Goal: Transaction & Acquisition: Purchase product/service

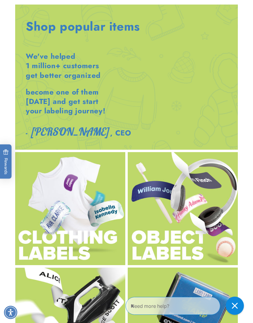
scroll to position [1074, 0]
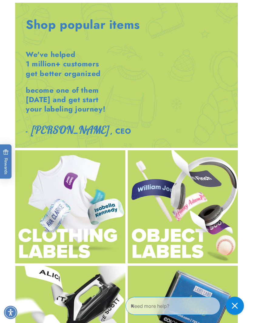
click at [206, 201] on img at bounding box center [183, 207] width 110 height 113
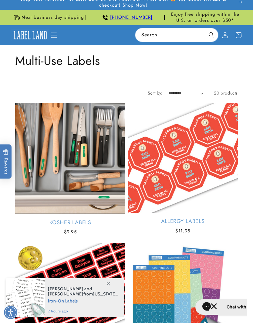
scroll to position [29, 0]
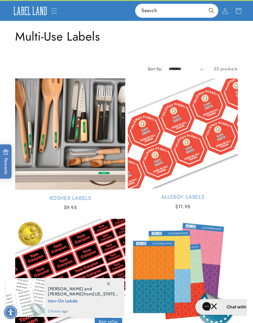
click at [110, 195] on link "Kosher Labels" at bounding box center [70, 198] width 110 height 7
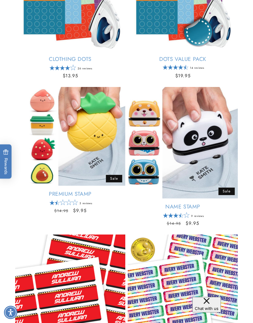
scroll to position [502, 0]
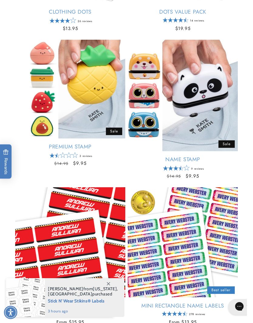
click at [233, 163] on link "Name Stamp" at bounding box center [183, 159] width 110 height 7
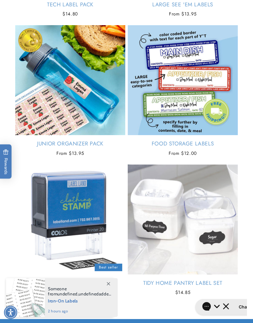
scroll to position [1253, 0]
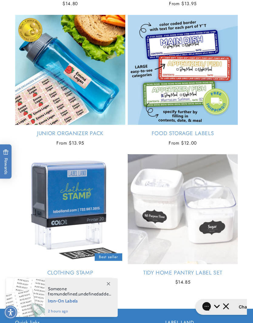
click at [214, 270] on link "Tidy Home Pantry Label Set" at bounding box center [183, 273] width 110 height 7
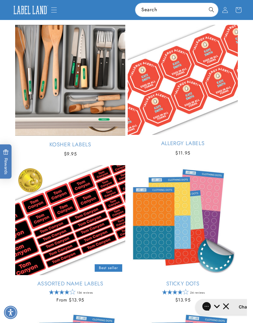
scroll to position [0, 0]
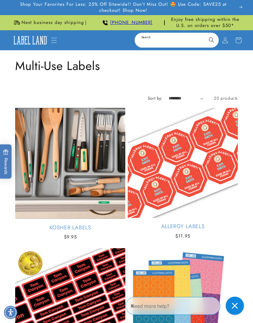
click at [160, 41] on input "Search" at bounding box center [176, 40] width 83 height 14
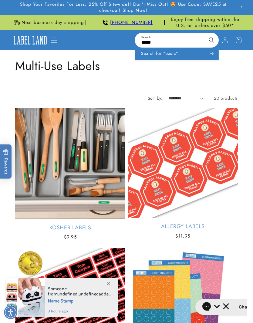
type input "*****"
click at [212, 39] on button "Search" at bounding box center [211, 39] width 13 height 13
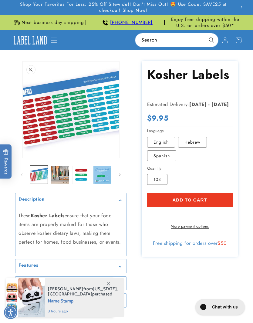
click at [100, 175] on button "Load image 6 in gallery view" at bounding box center [102, 175] width 18 height 18
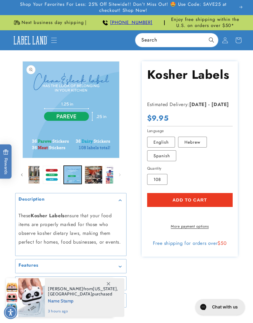
scroll to position [0, 42]
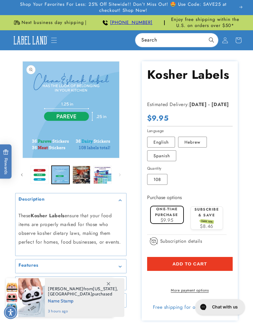
click at [103, 176] on button "Load image 8 in gallery view" at bounding box center [102, 175] width 18 height 18
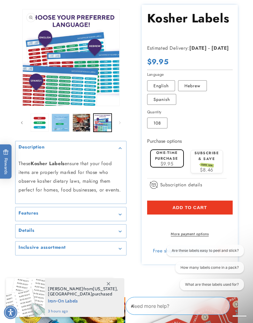
scroll to position [57, 0]
click at [110, 212] on div "Features" at bounding box center [71, 214] width 105 height 5
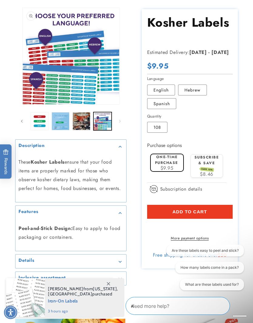
click at [118, 263] on summary "Details" at bounding box center [70, 262] width 111 height 14
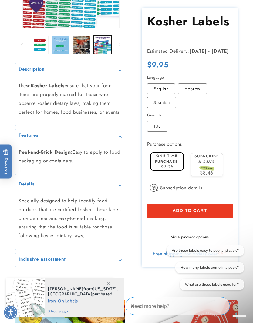
click at [121, 260] on icon "Gallery Viewer" at bounding box center [120, 261] width 3 height 2
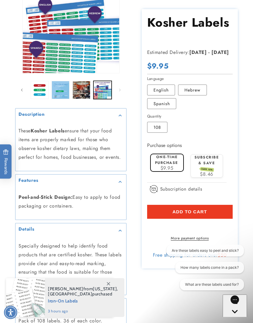
scroll to position [0, 0]
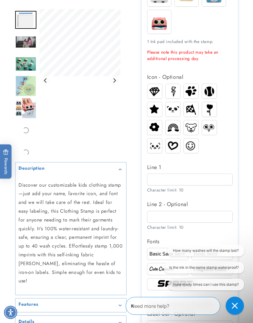
scroll to position [227, 0]
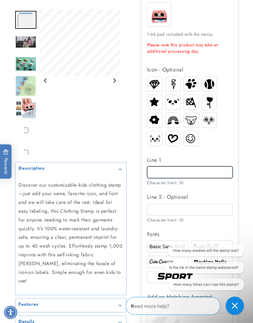
click at [208, 171] on input "Line 1" at bounding box center [190, 173] width 86 height 12
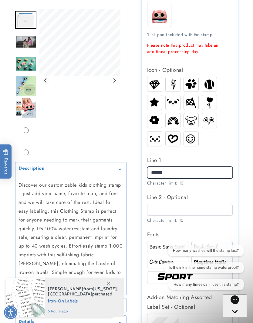
type input "******"
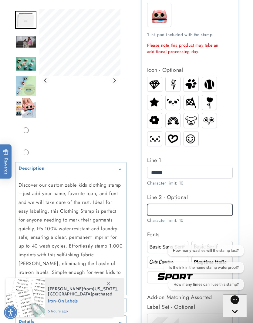
click at [193, 208] on input "Line 2 - Optional" at bounding box center [190, 210] width 86 height 12
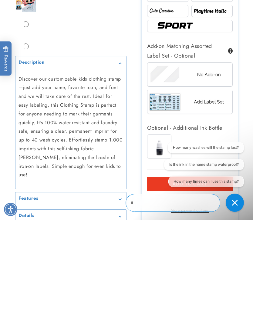
scroll to position [376, 0]
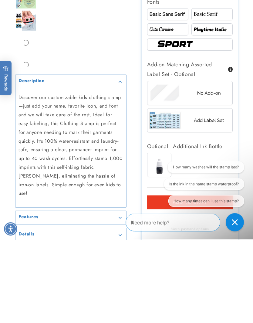
type input "**********"
click at [232, 166] on button "How many washes will the stamp last?" at bounding box center [206, 167] width 76 height 12
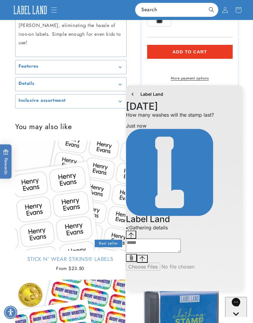
scroll to position [593, 0]
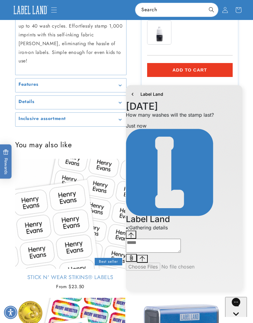
click at [136, 97] on button "go to home page" at bounding box center [132, 94] width 8 height 8
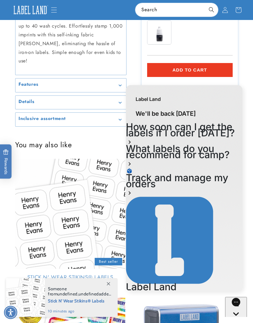
click at [234, 322] on icon "Gorgias live chat" at bounding box center [236, 325] width 6 height 6
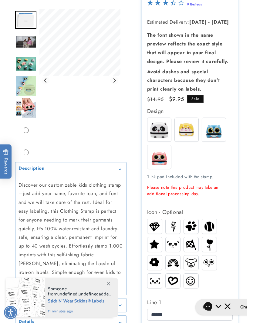
scroll to position [87, 0]
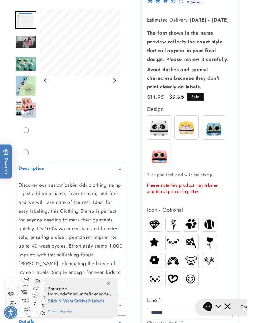
click at [195, 279] on img at bounding box center [191, 278] width 15 height 13
click at [193, 276] on img at bounding box center [191, 278] width 15 height 13
click at [177, 275] on img at bounding box center [173, 279] width 15 height 12
click at [158, 274] on img at bounding box center [154, 278] width 15 height 9
click at [161, 258] on img at bounding box center [154, 261] width 15 height 13
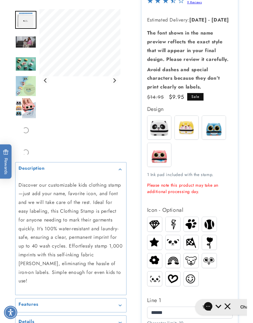
click at [173, 242] on img at bounding box center [173, 242] width 15 height 11
click at [193, 240] on img at bounding box center [191, 242] width 15 height 13
click at [158, 239] on img at bounding box center [154, 242] width 15 height 13
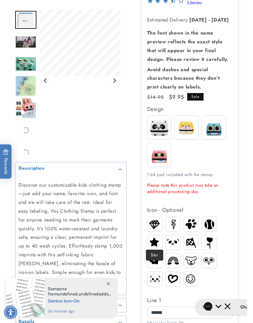
click at [155, 240] on img at bounding box center [154, 242] width 15 height 13
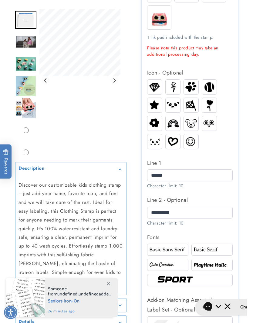
scroll to position [228, 0]
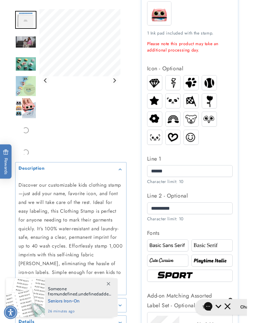
click at [208, 245] on img at bounding box center [211, 245] width 39 height 7
click at [177, 262] on img at bounding box center [167, 261] width 39 height 7
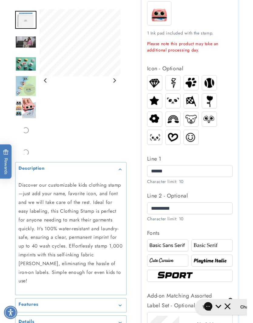
click at [218, 259] on img at bounding box center [211, 261] width 39 height 7
click at [208, 273] on img at bounding box center [189, 276] width 69 height 12
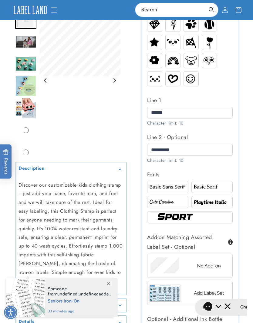
scroll to position [282, 0]
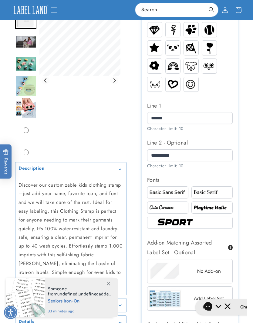
click at [177, 192] on img at bounding box center [167, 192] width 39 height 7
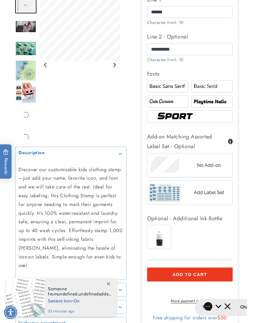
scroll to position [390, 0]
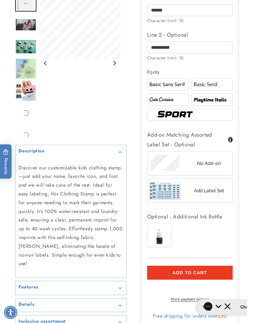
click at [164, 235] on img at bounding box center [159, 236] width 24 height 24
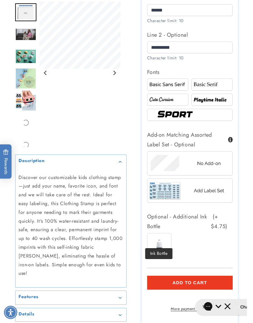
click at [161, 239] on img at bounding box center [159, 246] width 24 height 24
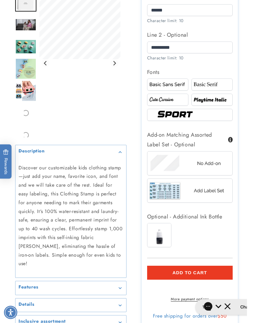
click at [219, 161] on img at bounding box center [189, 163] width 85 height 21
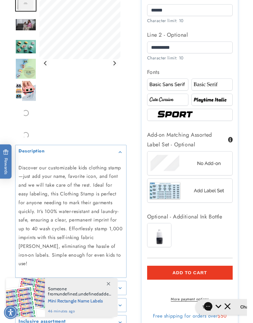
click at [212, 270] on button "Add to cart" at bounding box center [190, 273] width 86 height 14
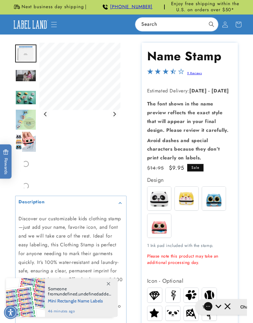
scroll to position [0, 0]
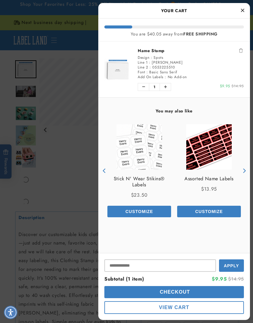
click at [244, 13] on button "Close Cart" at bounding box center [242, 10] width 9 height 9
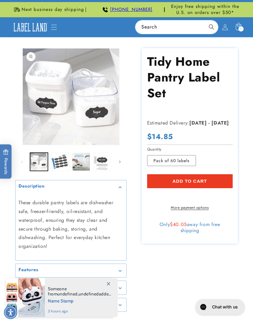
scroll to position [15, 0]
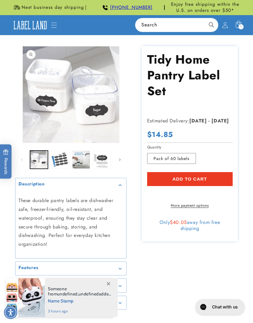
click at [58, 164] on button "Load image 2 in gallery view" at bounding box center [60, 160] width 18 height 18
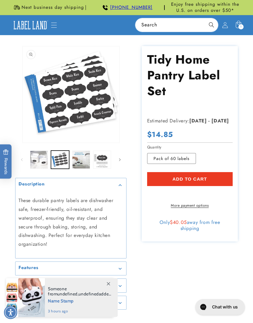
click at [82, 164] on button "Load image 3 in gallery view" at bounding box center [81, 160] width 18 height 18
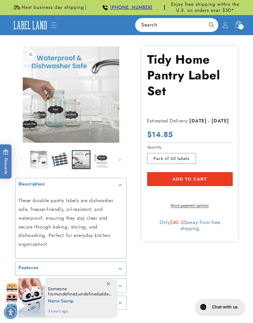
click at [105, 160] on button "Load image 4 in gallery view" at bounding box center [102, 160] width 18 height 18
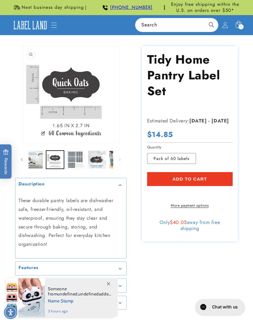
scroll to position [0, 63]
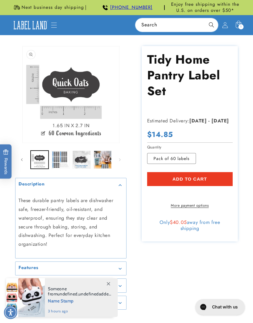
click at [66, 160] on button "Load image 5 in gallery view" at bounding box center [61, 160] width 18 height 18
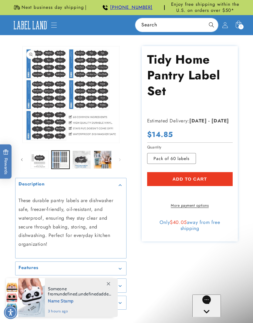
scroll to position [0, 0]
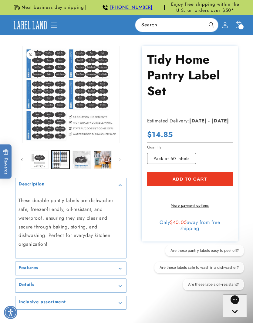
click at [78, 162] on button "Load image 6 in gallery view" at bounding box center [82, 160] width 18 height 18
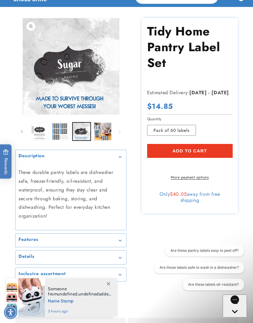
scroll to position [32, 0]
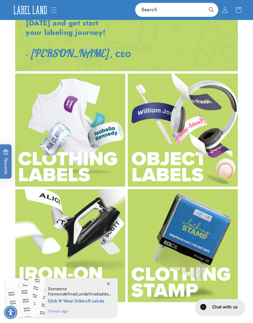
scroll to position [1145, 0]
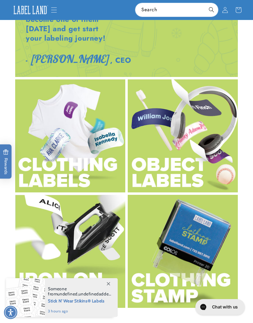
click at [113, 170] on img at bounding box center [70, 136] width 110 height 113
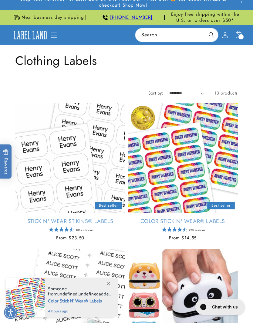
scroll to position [4, 0]
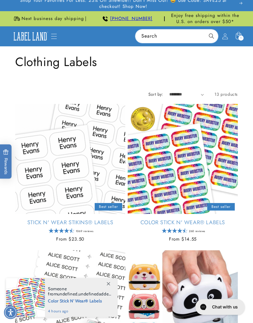
click at [100, 219] on link "Stick N' Wear Stikins® Labels" at bounding box center [70, 222] width 110 height 7
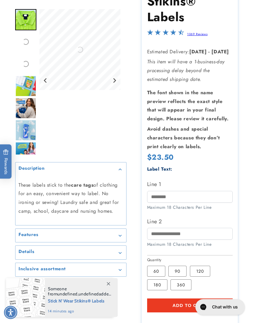
scroll to position [90, 0]
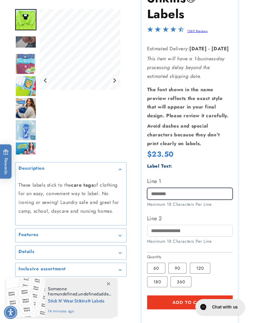
click at [209, 191] on input "Line 1" at bounding box center [190, 194] width 86 height 12
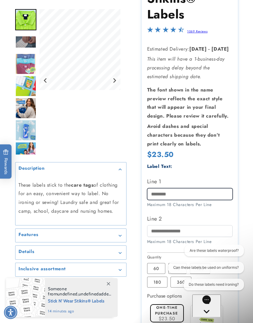
scroll to position [0, 0]
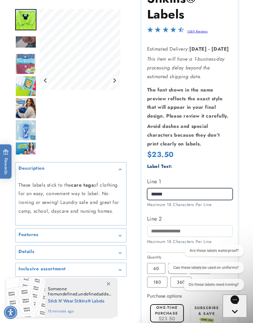
type input "******"
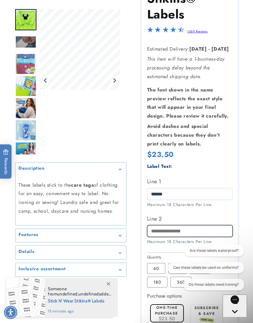
click at [192, 225] on input "Line 2" at bounding box center [190, 231] width 86 height 12
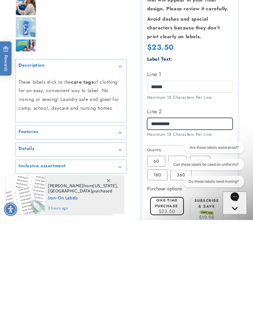
type input "**********"
click at [212, 158] on div "**********" at bounding box center [190, 202] width 86 height 89
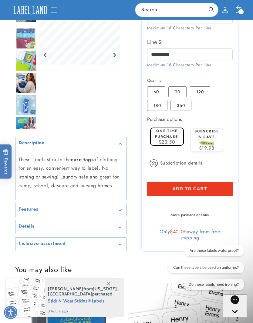
scroll to position [265, 0]
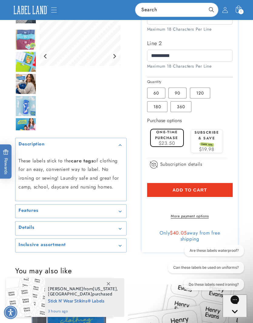
click at [120, 208] on summary "Features" at bounding box center [70, 212] width 111 height 14
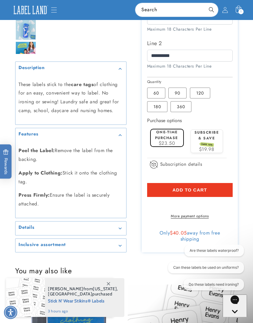
click at [118, 231] on div "Details" at bounding box center [71, 228] width 105 height 5
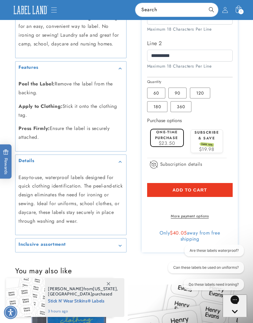
click at [117, 245] on summary "Inclusive assortment" at bounding box center [70, 246] width 111 height 14
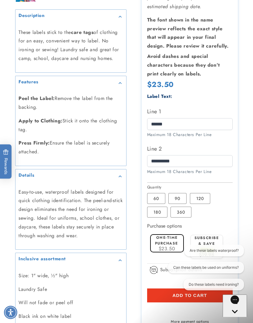
scroll to position [206, 0]
click at [176, 197] on label "90 Variant sold out or unavailable" at bounding box center [177, 198] width 18 height 11
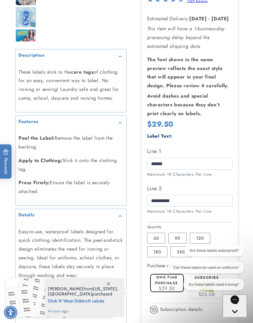
scroll to position [165, 0]
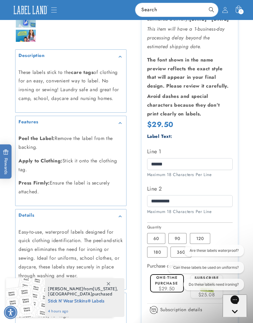
click at [159, 235] on label "60 Variant sold out or unavailable" at bounding box center [156, 238] width 18 height 11
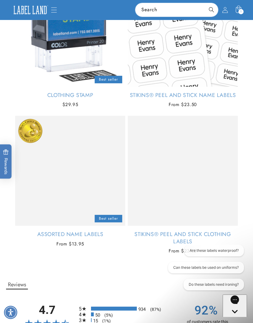
scroll to position [619, 0]
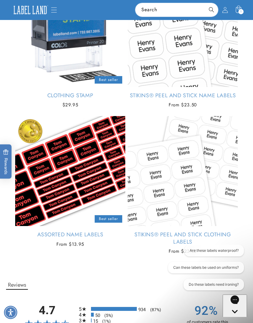
click at [222, 232] on link "Stikins® Peel and Stick Clothing Labels" at bounding box center [183, 239] width 110 height 14
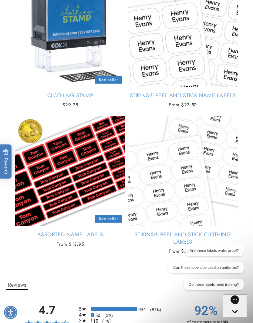
scroll to position [641, 0]
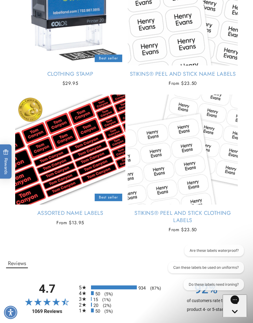
click at [102, 210] on link "Assorted Name Labels" at bounding box center [70, 213] width 110 height 7
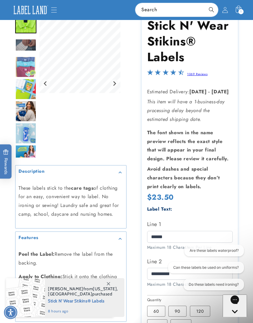
scroll to position [30, 0]
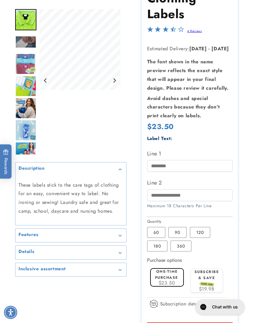
scroll to position [110, 0]
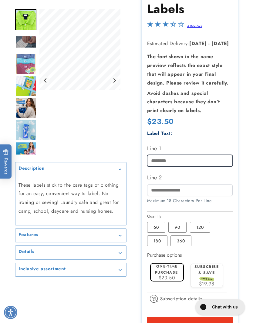
click at [219, 159] on input "Line 1" at bounding box center [190, 161] width 86 height 12
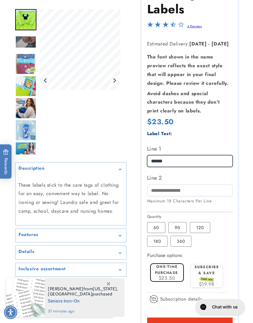
type input "******"
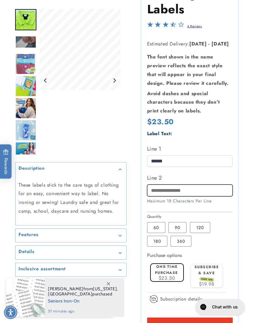
click at [188, 187] on input "Line 2" at bounding box center [190, 191] width 86 height 12
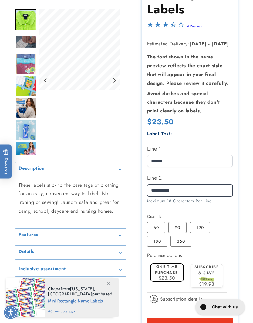
type input "**********"
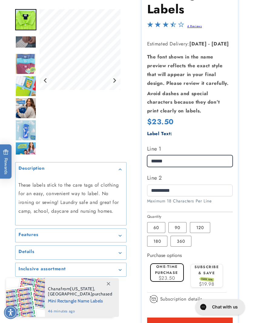
click at [206, 157] on input "******" at bounding box center [190, 161] width 86 height 12
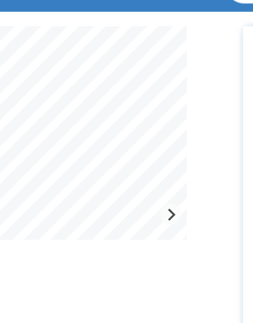
scroll to position [0, 0]
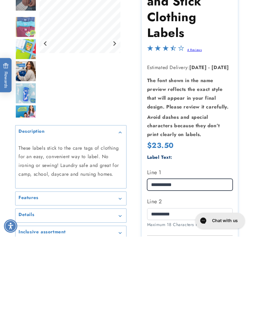
click at [171, 266] on input "**********" at bounding box center [190, 272] width 86 height 12
click at [170, 266] on input "**********" at bounding box center [190, 272] width 86 height 12
click at [169, 266] on input "**********" at bounding box center [190, 272] width 86 height 12
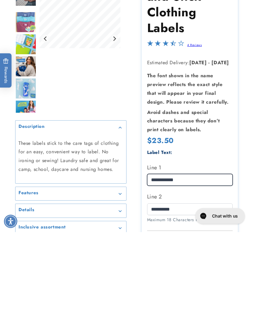
click at [174, 266] on input "**********" at bounding box center [190, 272] width 86 height 12
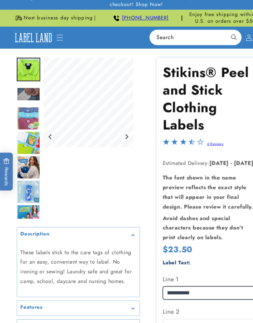
type input "**********"
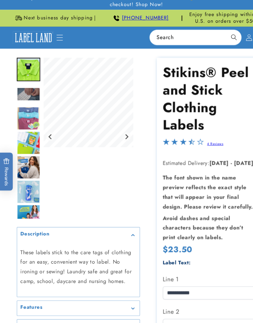
click at [117, 126] on button "Next slide" at bounding box center [114, 130] width 8 height 8
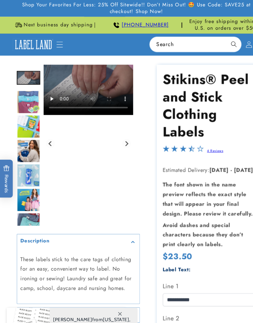
click at [117, 132] on icon "Next slide" at bounding box center [114, 129] width 5 height 5
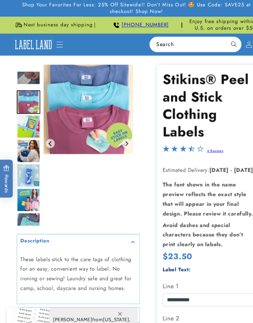
click at [117, 132] on icon "Next slide" at bounding box center [114, 129] width 5 height 5
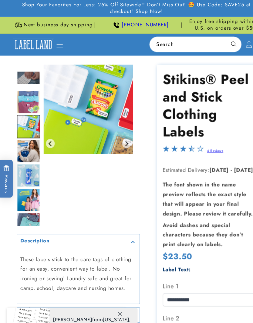
click at [120, 136] on img "Gallery Viewer" at bounding box center [79, 99] width 81 height 81
click at [117, 132] on icon "Next slide" at bounding box center [114, 129] width 5 height 5
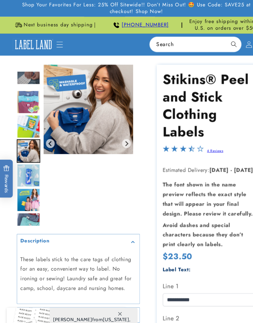
click at [116, 131] on button "Next slide" at bounding box center [114, 130] width 8 height 8
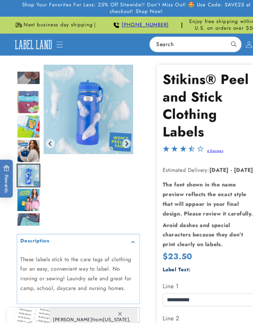
click at [117, 131] on img "Gallery Viewer" at bounding box center [79, 99] width 81 height 81
click at [117, 131] on button "Next slide" at bounding box center [114, 130] width 8 height 8
click at [116, 131] on button "Next slide" at bounding box center [114, 130] width 8 height 8
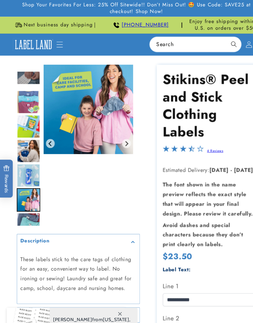
click at [116, 131] on button "Next slide" at bounding box center [114, 130] width 8 height 8
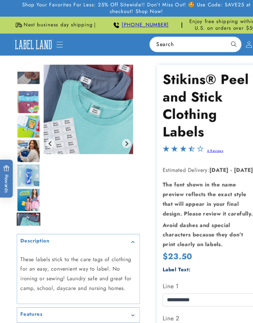
click at [116, 130] on img "Gallery Viewer" at bounding box center [79, 99] width 81 height 81
click at [116, 132] on icon "Go to first slide" at bounding box center [114, 129] width 5 height 5
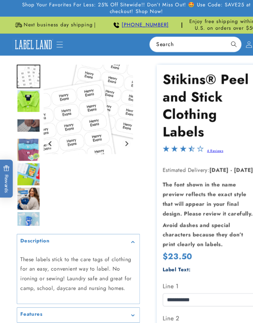
click at [116, 131] on button "Next slide" at bounding box center [114, 130] width 8 height 8
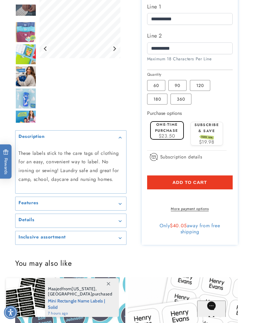
scroll to position [253, 0]
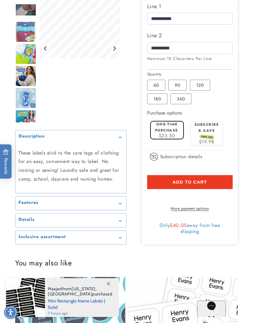
click at [113, 245] on summary "Inclusive assortment" at bounding box center [70, 238] width 111 height 14
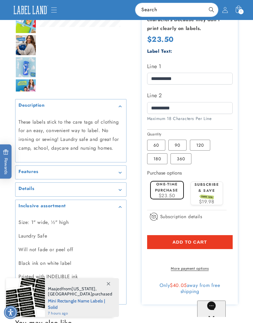
scroll to position [191, 0]
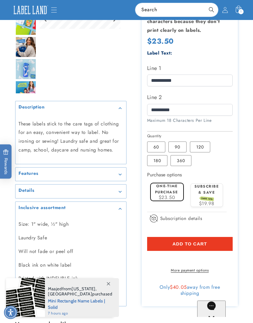
click at [114, 177] on summary "Features" at bounding box center [70, 175] width 111 height 14
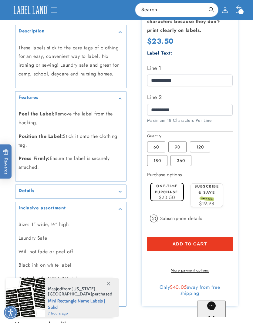
click at [107, 199] on summary "Details" at bounding box center [70, 192] width 111 height 14
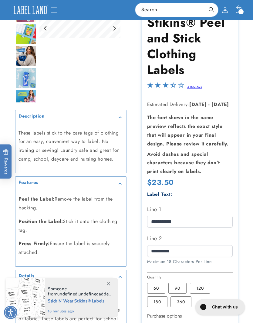
scroll to position [105, 0]
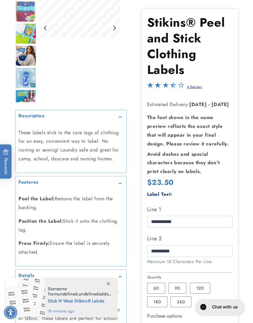
click at [252, 194] on div at bounding box center [126, 206] width 253 height 505
click at [180, 287] on label "90 Variant sold out or unavailable" at bounding box center [177, 288] width 18 height 11
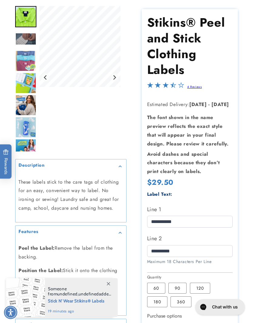
scroll to position [56, 0]
click at [201, 284] on label "120 Variant sold out or unavailable" at bounding box center [200, 288] width 20 height 11
click at [168, 297] on label "180 Variant sold out or unavailable" at bounding box center [157, 302] width 20 height 11
click at [171, 302] on label "360 Variant sold out or unavailable" at bounding box center [181, 302] width 21 height 11
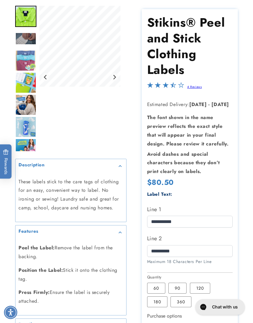
click at [158, 289] on label "60 Variant sold out or unavailable" at bounding box center [156, 288] width 18 height 11
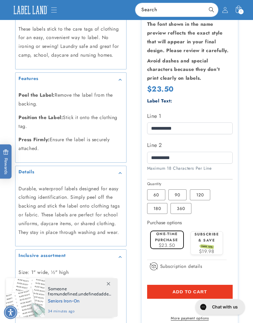
scroll to position [208, 0]
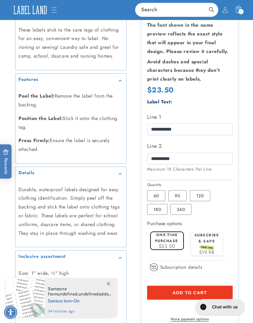
click at [212, 238] on label "Subscribe & save SAVE 15%" at bounding box center [207, 241] width 25 height 17
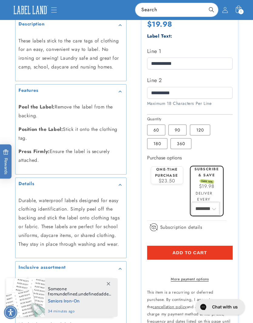
click at [212, 203] on select "******** ********" at bounding box center [205, 209] width 27 height 13
click at [173, 174] on label "One-time purchase" at bounding box center [166, 172] width 23 height 11
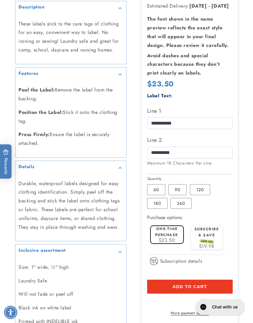
scroll to position [228, 0]
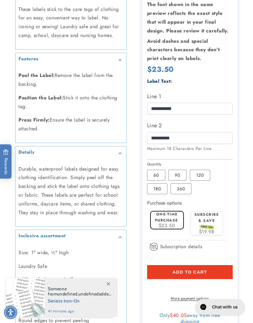
click at [175, 172] on label "90 Variant sold out or unavailable" at bounding box center [177, 175] width 18 height 11
click at [188, 270] on span "Add to cart" at bounding box center [189, 272] width 35 height 5
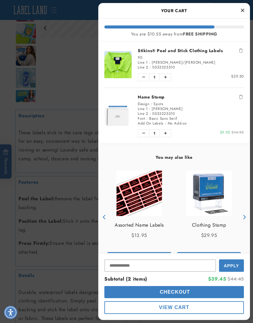
scroll to position [104, 0]
click at [244, 9] on icon "Close Cart" at bounding box center [242, 10] width 3 height 5
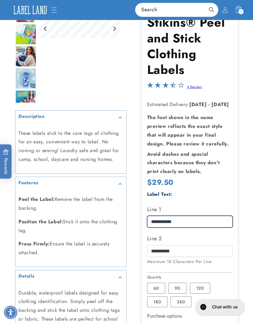
click at [188, 221] on input "**********" at bounding box center [190, 222] width 86 height 12
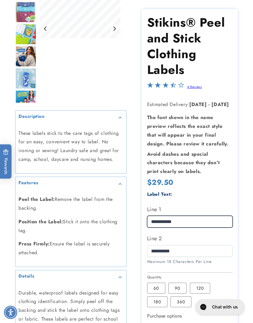
scroll to position [110, 0]
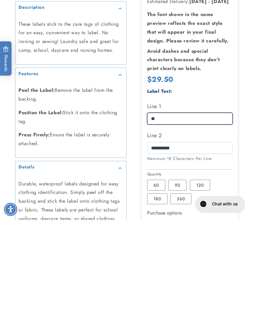
type input "*"
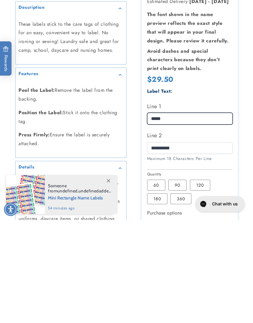
type input "*****"
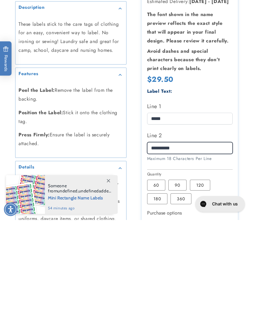
click at [203, 245] on input "**********" at bounding box center [190, 251] width 86 height 12
click at [204, 245] on input "**********" at bounding box center [190, 251] width 86 height 12
click at [203, 245] on input "**********" at bounding box center [190, 251] width 86 height 12
click at [207, 245] on input "**********" at bounding box center [190, 251] width 86 height 12
type input "**********"
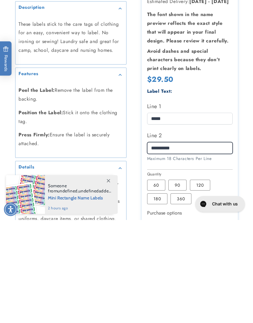
click at [189, 245] on input "**********" at bounding box center [190, 251] width 86 height 12
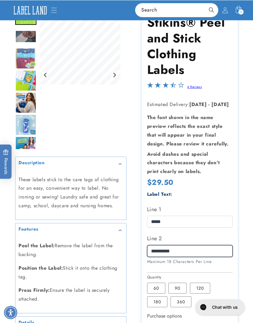
scroll to position [0, 0]
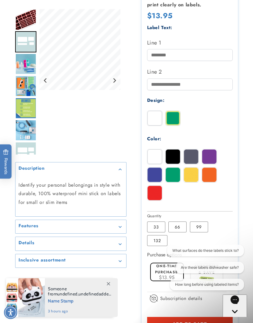
click at [178, 231] on label "66 Variant sold out or unavailable" at bounding box center [177, 227] width 18 height 11
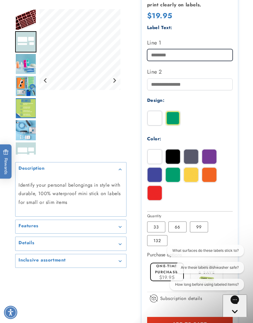
click at [216, 49] on input "Line 1" at bounding box center [190, 55] width 86 height 12
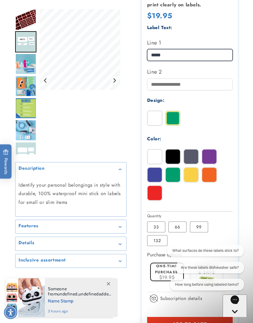
type input "*****"
click at [208, 74] on label "Line 2" at bounding box center [190, 72] width 86 height 10
click at [208, 79] on input "Line 2" at bounding box center [190, 85] width 86 height 12
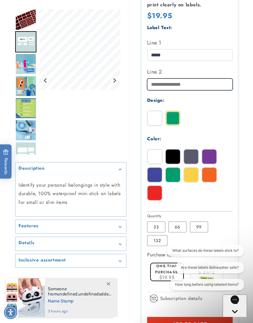
click at [204, 88] on input "Line 2" at bounding box center [190, 85] width 86 height 12
click at [199, 87] on input "Line 2" at bounding box center [190, 85] width 86 height 12
click at [165, 86] on input "Line 2" at bounding box center [190, 85] width 86 height 12
paste input "**********"
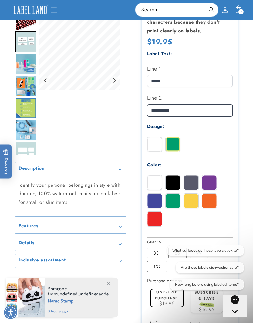
scroll to position [140, 0]
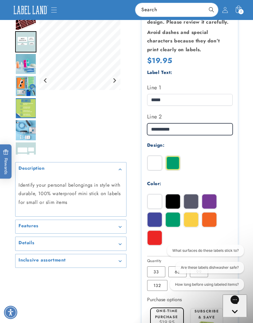
type input "**********"
click at [172, 161] on img at bounding box center [173, 163] width 15 height 15
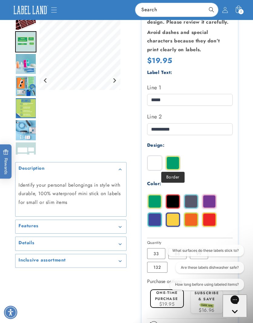
click at [174, 199] on img at bounding box center [173, 202] width 15 height 15
click at [192, 199] on img at bounding box center [191, 202] width 15 height 15
click at [210, 198] on img at bounding box center [209, 202] width 15 height 15
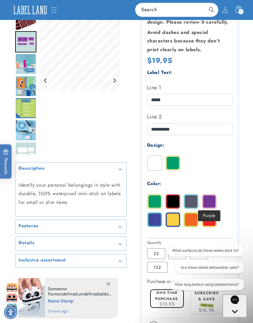
click at [212, 220] on img at bounding box center [209, 220] width 15 height 15
click at [197, 221] on img at bounding box center [191, 220] width 15 height 15
click at [180, 218] on img at bounding box center [173, 220] width 15 height 15
click at [158, 218] on img at bounding box center [154, 220] width 15 height 15
click at [155, 161] on img at bounding box center [154, 163] width 15 height 15
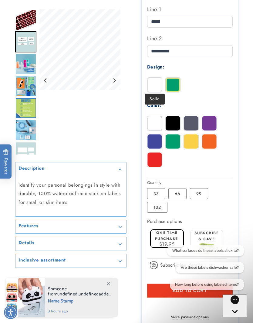
scroll to position [218, 0]
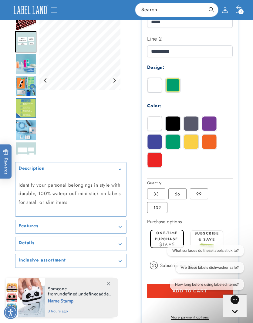
click at [198, 191] on label "99 Variant sold out or unavailable" at bounding box center [199, 194] width 18 height 11
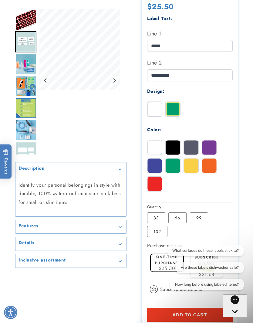
scroll to position [238, 0]
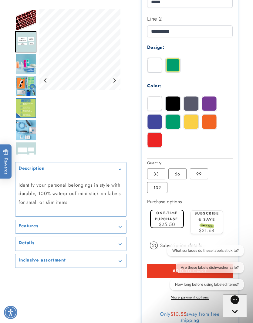
click at [33, 64] on img "Go to slide 3" at bounding box center [25, 63] width 21 height 21
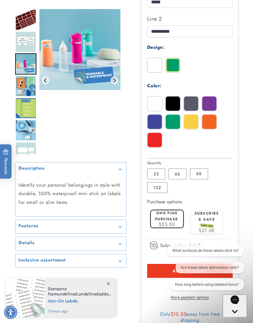
click at [22, 90] on img "Go to slide 4" at bounding box center [25, 86] width 21 height 21
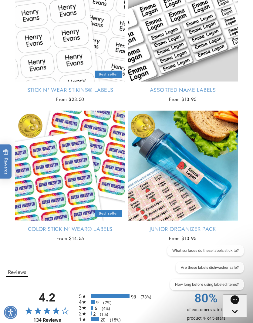
scroll to position [633, 0]
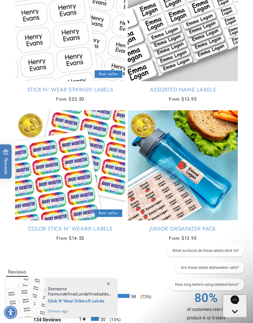
click at [221, 226] on link "Junior Organizer Pack" at bounding box center [183, 229] width 110 height 7
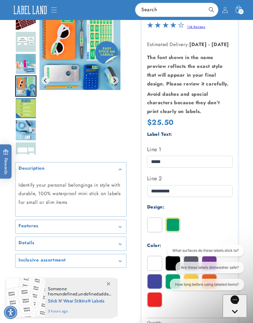
scroll to position [79, 0]
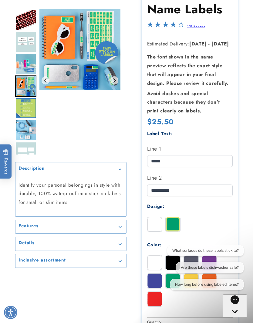
click at [157, 221] on img at bounding box center [154, 224] width 15 height 15
click at [25, 18] on img "Go to slide 1" at bounding box center [25, 19] width 21 height 21
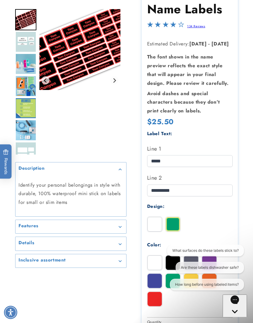
click at [29, 41] on img "Go to slide 2" at bounding box center [25, 41] width 21 height 21
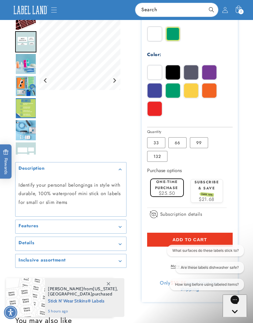
scroll to position [269, 0]
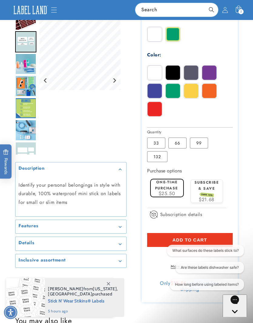
click at [195, 211] on span "Subscription details" at bounding box center [181, 214] width 42 height 7
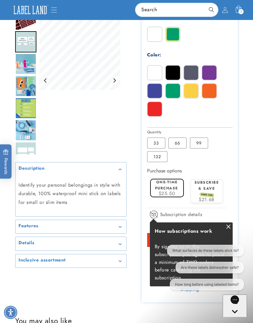
click at [227, 223] on div at bounding box center [228, 227] width 8 height 8
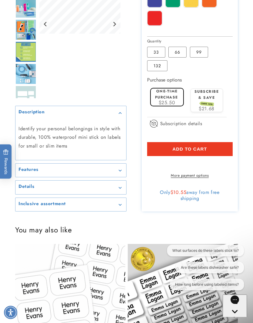
scroll to position [354, 0]
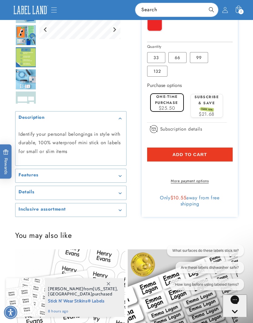
click at [206, 249] on button "What surfaces do these labels stick to?" at bounding box center [205, 251] width 77 height 12
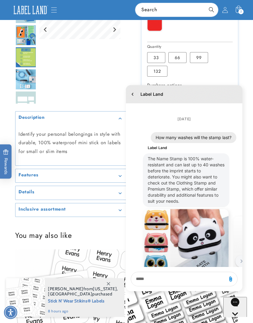
scroll to position [129, 0]
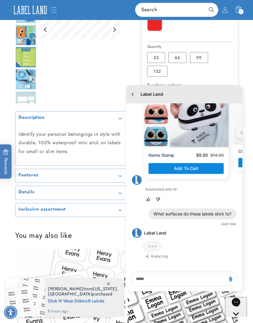
click at [181, 279] on textarea "live chat message input" at bounding box center [179, 279] width 90 height 14
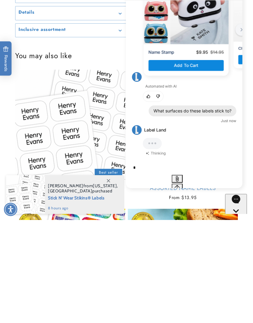
scroll to position [128, 0]
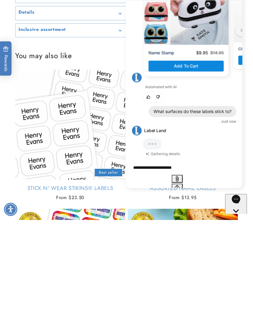
type textarea "**********"
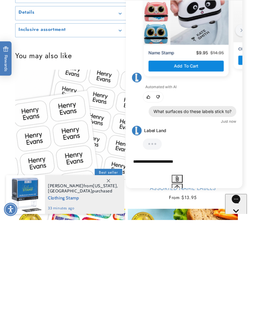
click at [180, 185] on icon "Send message" at bounding box center [177, 187] width 5 height 5
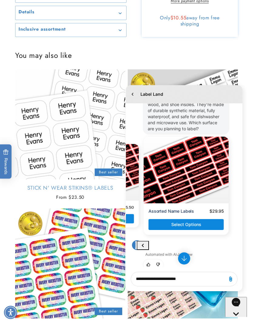
scroll to position [284, 0]
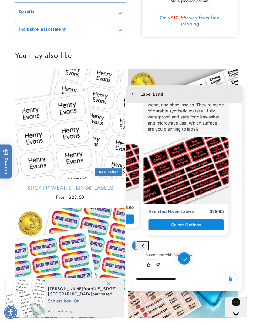
click at [180, 281] on textarea "**********" at bounding box center [179, 279] width 90 height 14
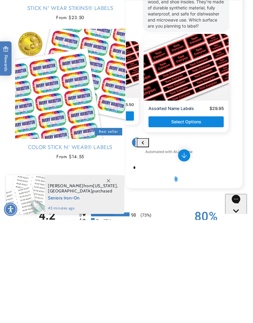
scroll to position [283, 0]
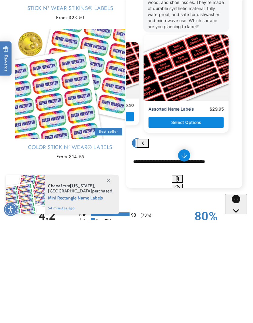
type textarea "**********"
click at [180, 185] on icon "Send message" at bounding box center [176, 187] width 5 height 5
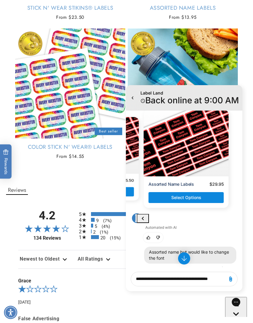
scroll to position [318, 0]
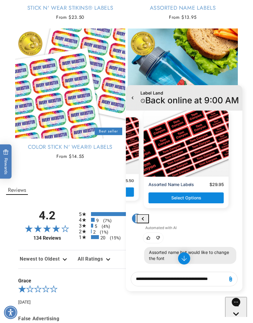
click at [159, 237] on icon "Dislike" at bounding box center [158, 238] width 3 height 3
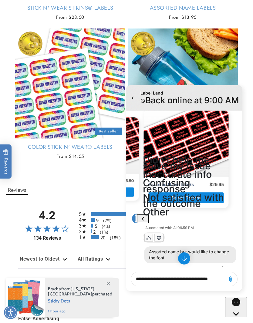
click at [188, 180] on div "Confusing response" at bounding box center [183, 186] width 81 height 12
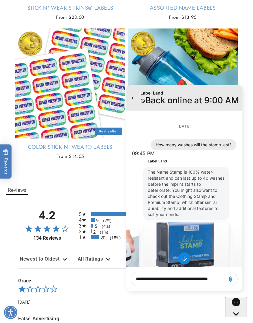
scroll to position [0, 0]
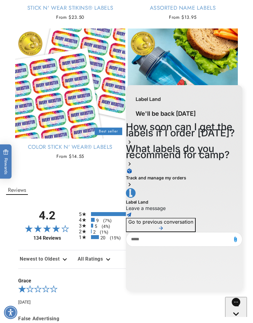
click at [97, 158] on product-recommendations "You may also like Stick N' Wear Stikins® Labels Empty heading Best seller Stick…" at bounding box center [126, 17] width 253 height 314
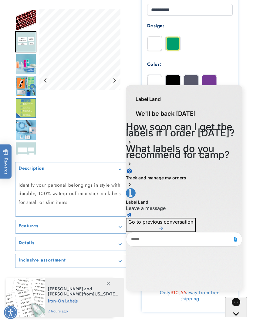
scroll to position [256, 0]
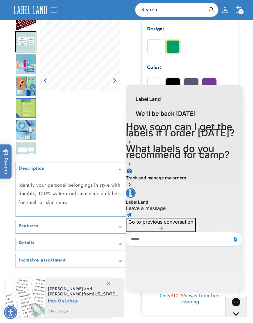
click at [218, 112] on h1 "We'll be back tomorrow" at bounding box center [184, 115] width 117 height 17
click at [199, 232] on div "How soon can I get the labels if I order today? What labels do you recommend fo…" at bounding box center [184, 178] width 117 height 108
click at [239, 300] on button "Chat with us" at bounding box center [236, 319] width 22 height 45
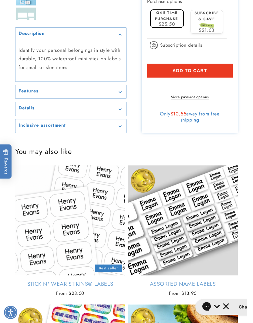
scroll to position [439, 0]
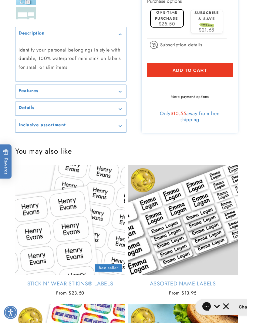
click at [221, 281] on link "Assorted Name Labels" at bounding box center [183, 284] width 110 height 7
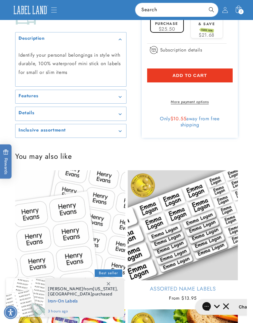
scroll to position [432, 0]
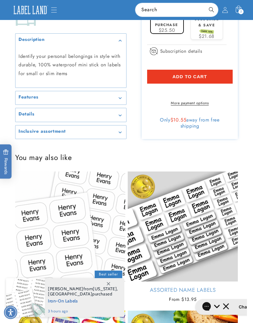
click at [37, 287] on link "Stick N' Wear Stikins® Labels" at bounding box center [70, 290] width 110 height 7
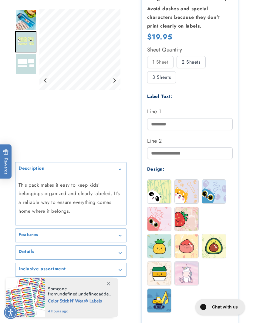
scroll to position [178, 0]
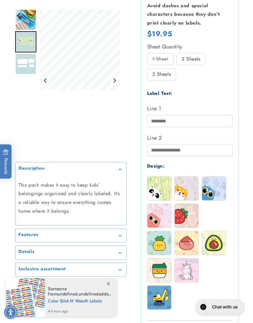
click at [191, 187] on img at bounding box center [187, 189] width 24 height 24
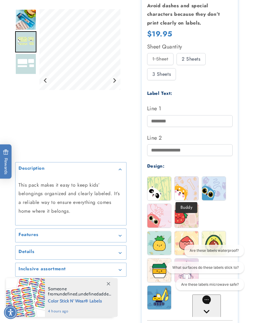
scroll to position [0, 0]
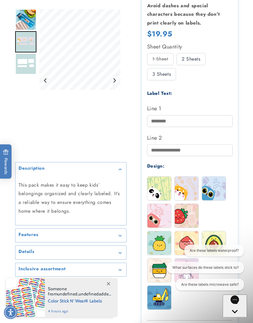
click at [222, 192] on img at bounding box center [214, 189] width 24 height 24
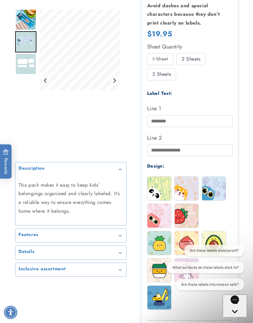
click at [193, 216] on img at bounding box center [187, 216] width 24 height 24
click at [166, 218] on img at bounding box center [159, 216] width 24 height 24
click at [166, 247] on img at bounding box center [159, 244] width 24 height 24
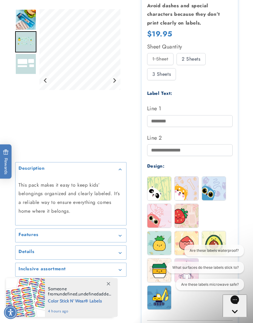
click at [220, 210] on div "Spots Buddy Blinky Whiskers Peach" at bounding box center [191, 245] width 89 height 137
click at [217, 242] on img at bounding box center [214, 244] width 24 height 24
click at [188, 241] on img at bounding box center [187, 244] width 24 height 24
click at [164, 249] on div "Are these labels waterproof? What surfaces do these labels stick to? Are these …" at bounding box center [203, 269] width 82 height 48
click at [187, 218] on img at bounding box center [187, 216] width 24 height 24
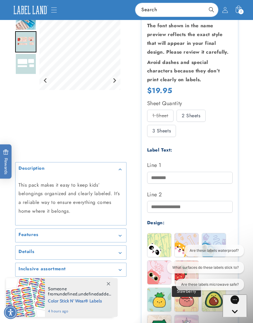
scroll to position [117, 0]
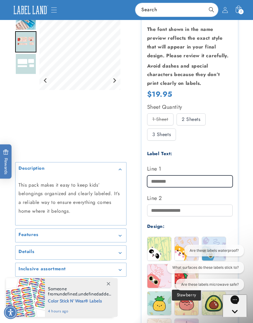
click at [193, 176] on input "Line 1" at bounding box center [190, 182] width 86 height 12
click at [166, 180] on input "Line 1" at bounding box center [190, 182] width 86 height 12
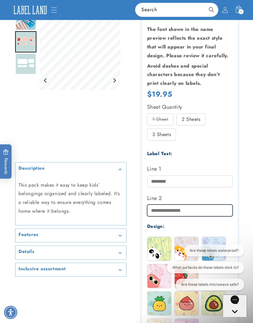
click at [158, 209] on input "Line 2" at bounding box center [190, 211] width 86 height 12
click at [159, 207] on input "Line 2" at bounding box center [190, 211] width 86 height 12
click at [154, 208] on input "Line 2" at bounding box center [190, 211] width 86 height 12
click at [160, 210] on input "Line 2" at bounding box center [190, 211] width 86 height 12
click at [163, 210] on input "Line 2" at bounding box center [190, 211] width 86 height 12
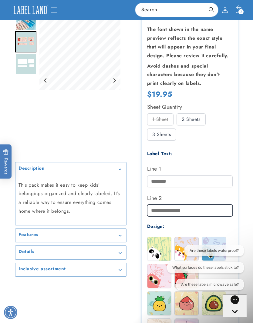
paste input "**********"
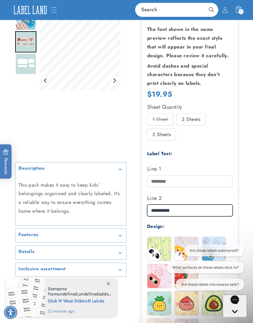
type input "**********"
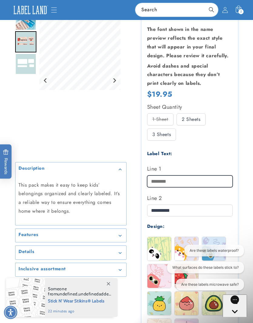
click at [177, 176] on input "Line 1" at bounding box center [190, 182] width 86 height 12
click at [160, 179] on input "Line 1" at bounding box center [190, 182] width 86 height 12
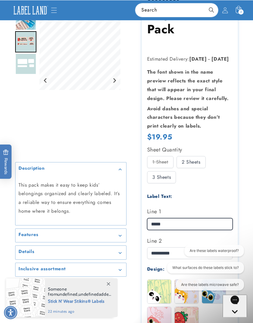
scroll to position [74, 0]
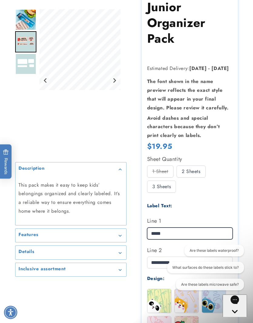
type input "*****"
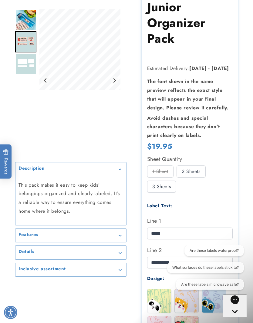
click at [164, 168] on div "1 Sheet" at bounding box center [160, 172] width 26 height 12
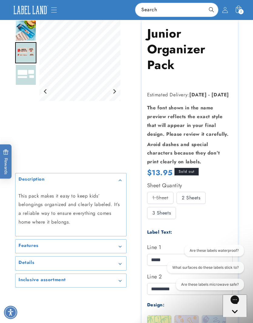
scroll to position [36, 0]
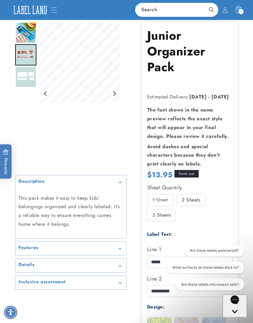
click at [197, 197] on div "2 Sheets" at bounding box center [191, 200] width 29 height 12
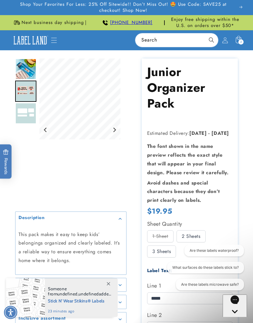
click at [116, 131] on button "Next slide" at bounding box center [114, 130] width 8 height 8
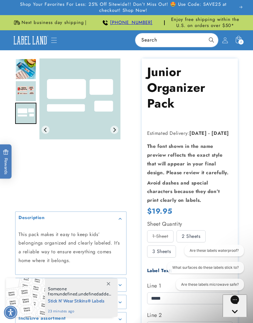
click at [114, 129] on img "Gallery Viewer" at bounding box center [79, 99] width 81 height 81
click at [116, 130] on img "Gallery Viewer" at bounding box center [79, 99] width 81 height 81
click at [27, 89] on img "Go to slide 2" at bounding box center [25, 91] width 21 height 21
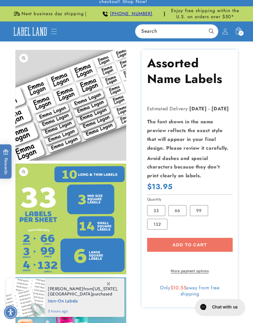
scroll to position [13, 0]
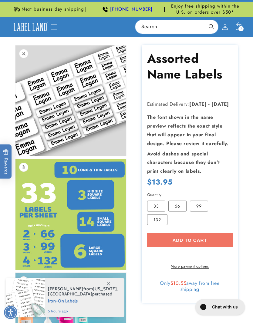
click at [157, 205] on label "33 Variant sold out or unavailable" at bounding box center [156, 206] width 18 height 11
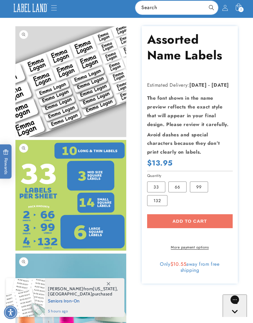
scroll to position [0, 0]
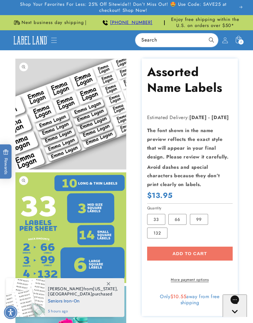
click at [218, 247] on div "Add to cart More payment options This item is a recurring or deferred purchase.…" at bounding box center [190, 265] width 86 height 36
click at [214, 247] on div "Add to cart More payment options This item is a recurring or deferred purchase.…" at bounding box center [190, 265] width 86 height 36
click at [193, 247] on div "Add to cart More payment options This item is a recurring or deferred purchase.…" at bounding box center [190, 265] width 86 height 36
click at [199, 247] on div "Add to cart More payment options This item is a recurring or deferred purchase.…" at bounding box center [190, 265] width 86 height 36
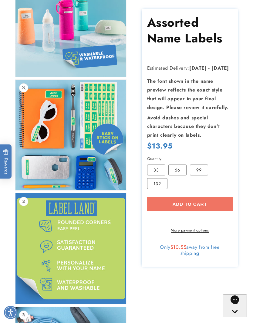
scroll to position [340, 0]
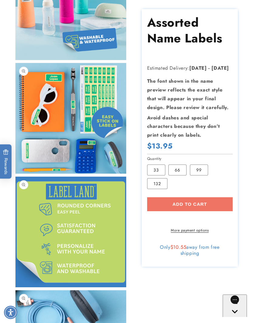
click at [15, 288] on button "Open media 5 in modal" at bounding box center [15, 288] width 0 height 0
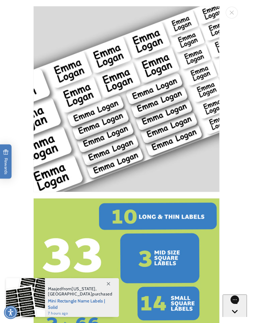
scroll to position [0, 0]
click at [233, 320] on icon "Gorgias live chat" at bounding box center [235, 323] width 6 height 6
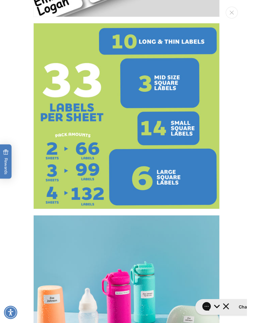
scroll to position [191, 0]
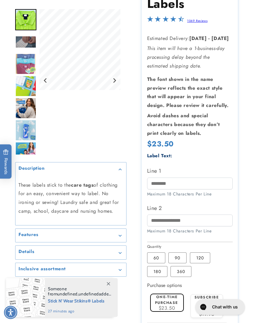
scroll to position [100, 0]
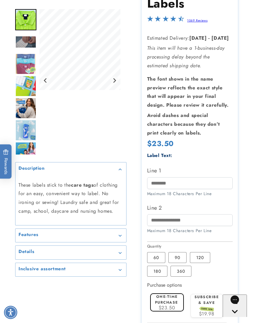
click at [27, 272] on h2 "Inclusive assortment" at bounding box center [42, 269] width 47 height 6
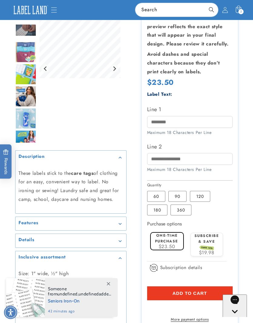
scroll to position [155, 0]
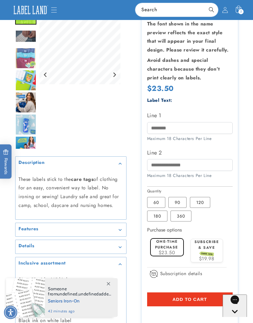
click at [202, 197] on label "120 Variant sold out or unavailable" at bounding box center [200, 202] width 20 height 11
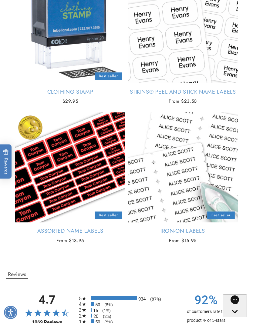
scroll to position [577, 0]
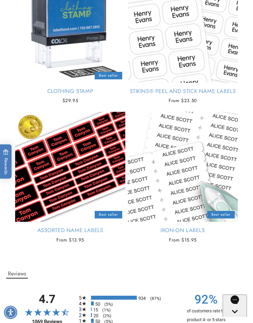
click at [56, 227] on link "Assorted Name Labels" at bounding box center [70, 230] width 110 height 7
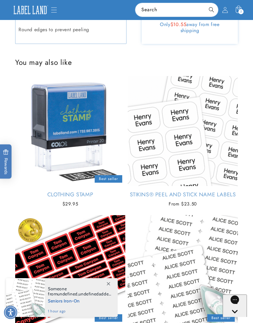
scroll to position [476, 0]
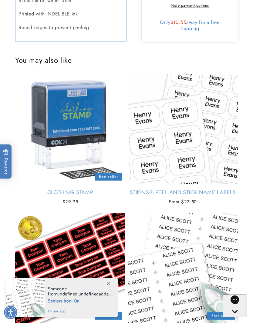
click at [134, 189] on link "Stikins® Peel and Stick Name Labels" at bounding box center [183, 192] width 110 height 7
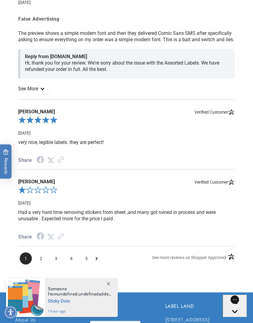
scroll to position [1027, 0]
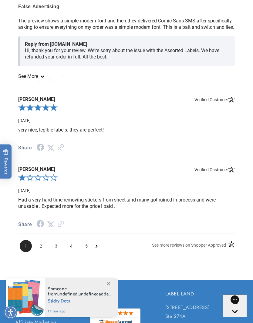
click at [41, 240] on span "2" at bounding box center [41, 246] width 12 height 12
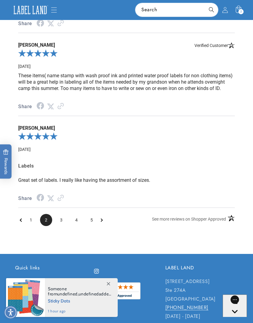
scroll to position [973, 0]
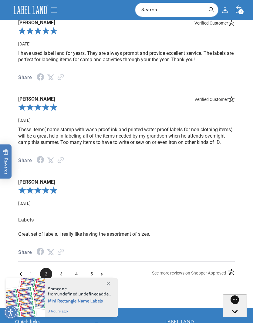
click at [63, 268] on span "3" at bounding box center [61, 274] width 12 height 12
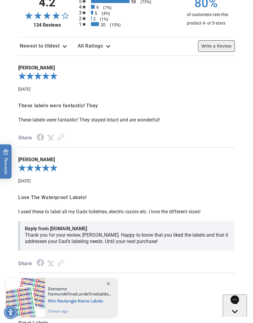
scroll to position [929, 0]
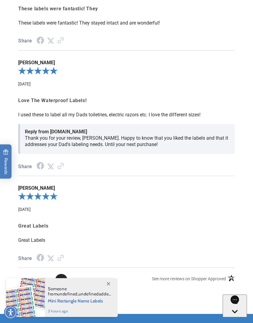
click at [77, 274] on span "4" at bounding box center [76, 280] width 12 height 12
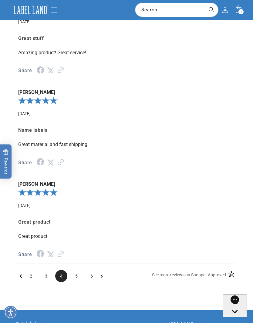
click at [76, 270] on span "5" at bounding box center [76, 276] width 12 height 12
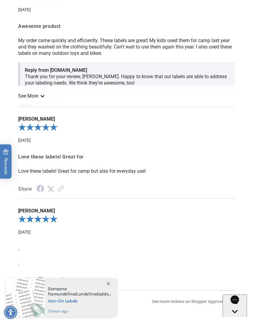
scroll to position [1007, 0]
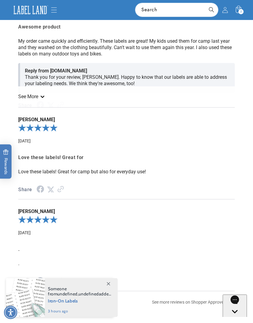
click at [77, 298] on span "6" at bounding box center [76, 304] width 12 height 12
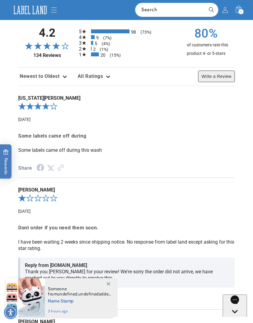
scroll to position [897, 0]
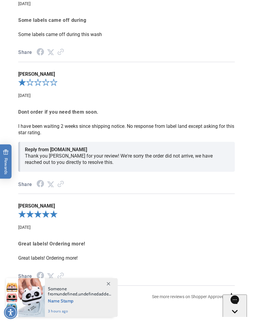
click at [76, 292] on span "7" at bounding box center [76, 298] width 12 height 12
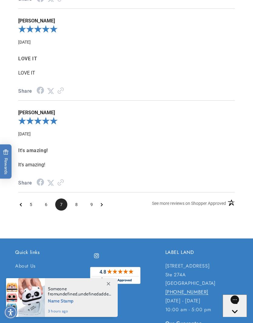
scroll to position [1073, 0]
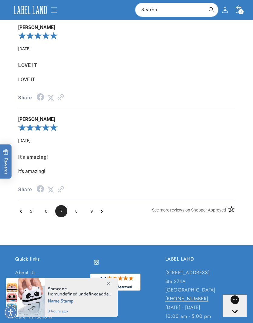
click at [79, 205] on span "8" at bounding box center [76, 211] width 12 height 12
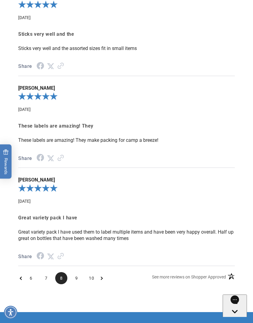
scroll to position [1012, 0]
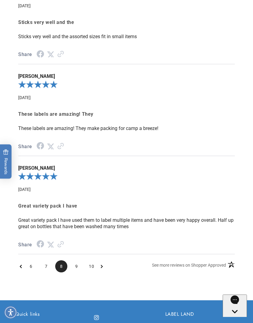
click at [52, 261] on span "7" at bounding box center [46, 267] width 12 height 12
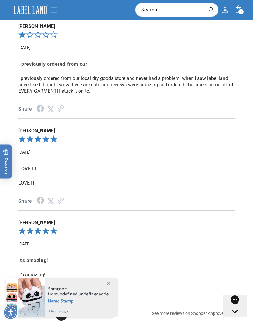
scroll to position [900, 0]
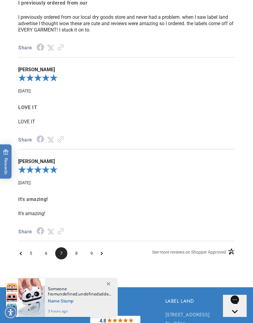
click at [73, 248] on span "8" at bounding box center [76, 254] width 12 height 12
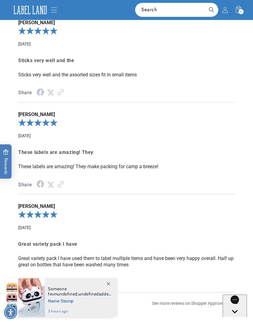
click at [92, 299] on span "10" at bounding box center [92, 305] width 12 height 12
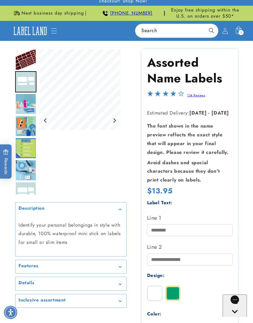
scroll to position [18, 0]
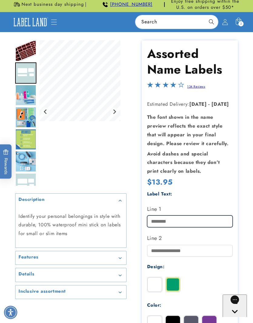
click at [210, 220] on input "Line 1" at bounding box center [190, 222] width 86 height 12
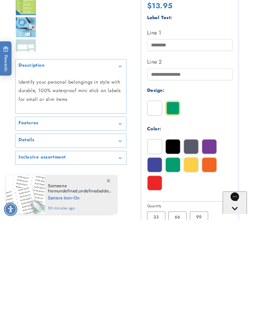
scroll to position [195, 0]
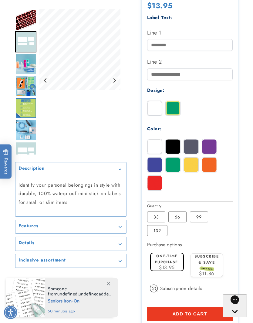
click at [240, 268] on div at bounding box center [126, 120] width 253 height 513
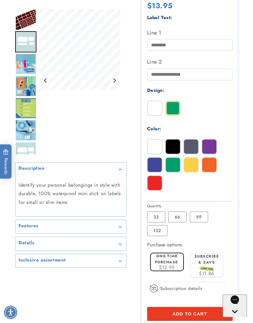
click at [226, 263] on div "Subscribe & save SAVE 15% $11.86 Deliver every ******** ******** 3 months" at bounding box center [207, 266] width 40 height 34
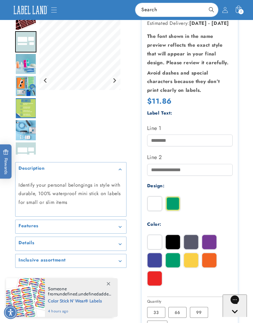
scroll to position [93, 0]
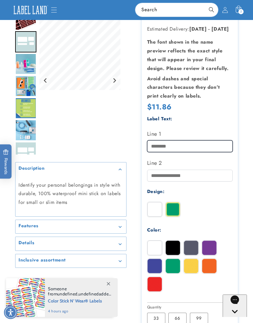
click at [157, 146] on input "Line 1" at bounding box center [190, 146] width 86 height 12
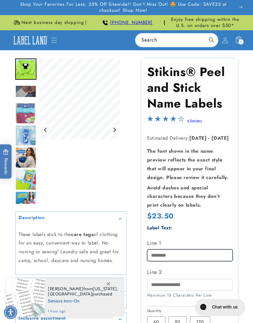
click at [195, 251] on input "Line 1" at bounding box center [190, 256] width 86 height 12
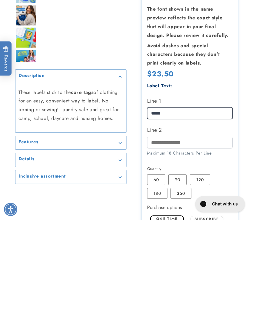
type input "*****"
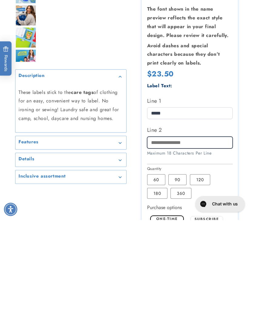
click at [188, 240] on input "Line 2" at bounding box center [190, 246] width 86 height 12
click at [194, 240] on input "Line 2" at bounding box center [190, 246] width 86 height 12
paste input "**********"
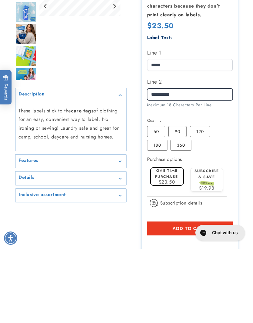
type input "**********"
click at [177, 201] on label "90 Variant sold out or unavailable" at bounding box center [177, 206] width 18 height 11
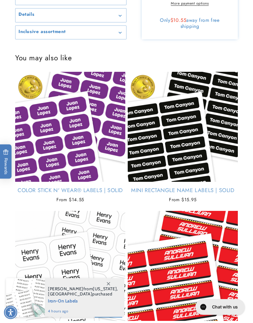
scroll to position [444, 0]
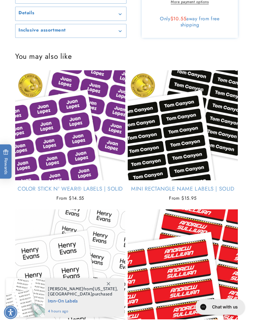
click at [90, 186] on link "Color Stick N' Wear® Labels | Solid" at bounding box center [70, 189] width 110 height 7
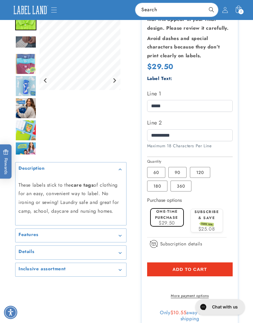
scroll to position [146, 0]
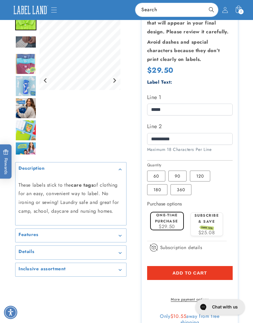
click at [221, 273] on button "Add to cart" at bounding box center [190, 273] width 86 height 14
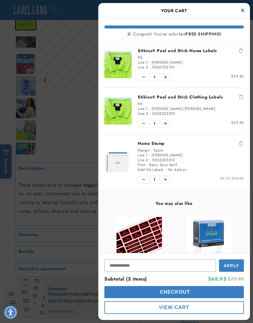
click at [85, 284] on div at bounding box center [126, 161] width 253 height 323
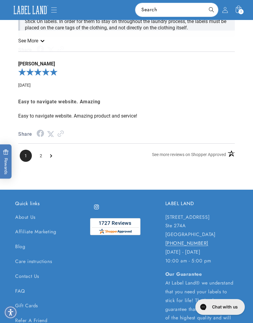
scroll to position [1097, 0]
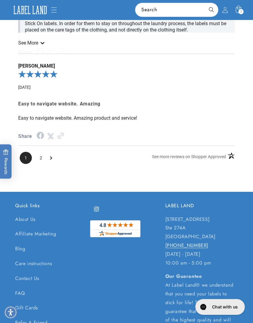
click at [41, 159] on span "2" at bounding box center [41, 158] width 12 height 12
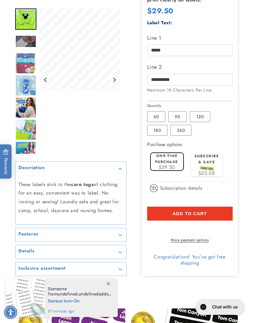
scroll to position [211, 0]
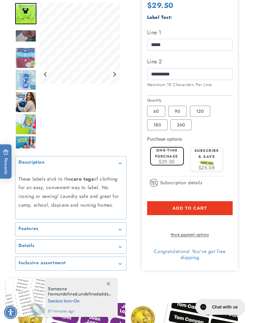
click at [222, 208] on button "Add to cart" at bounding box center [190, 208] width 86 height 14
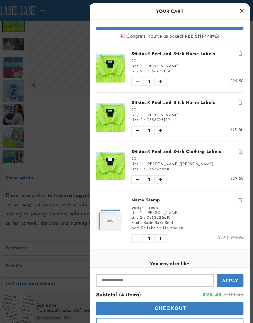
scroll to position [137, 0]
click at [238, 99] on button "Remove Stikins® Peel and Stick Name Labels" at bounding box center [241, 97] width 6 height 6
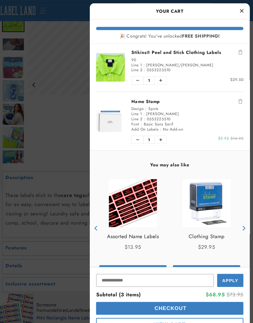
scroll to position [48, 0]
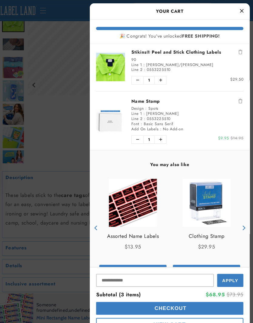
click at [51, 208] on div at bounding box center [126, 161] width 253 height 323
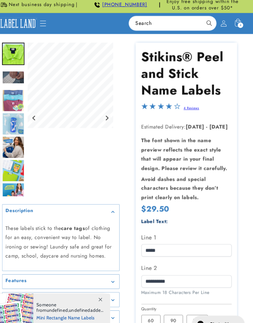
scroll to position [0, 0]
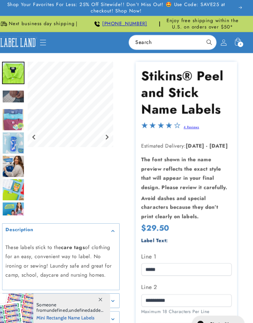
click at [240, 39] on span "4" at bounding box center [241, 41] width 2 height 5
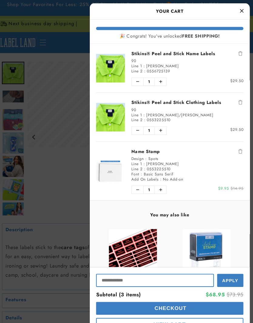
click at [159, 261] on input "Input Discount" at bounding box center [160, 266] width 112 height 12
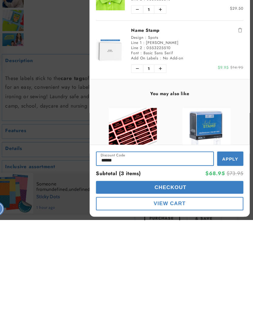
type input "******"
click at [224, 263] on span "Apply" at bounding box center [231, 265] width 15 height 5
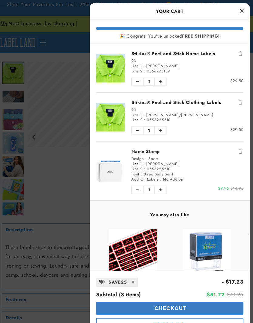
scroll to position [0, 0]
click at [238, 11] on button "Close Cart" at bounding box center [242, 10] width 9 height 9
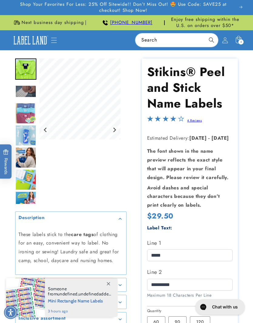
click at [241, 7] on p "Shop Your Favorites For Less: 25% Off Sitewide!! Don’t Miss Out! 🤩 Use Code: SA…" at bounding box center [127, 7] width 234 height 15
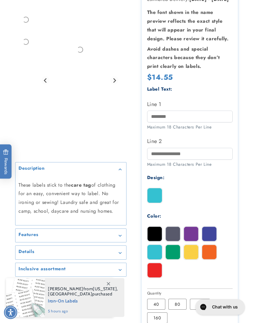
click at [230, 75] on div "Regular price $14.55 Regular price Sale price $14.55 Unit price / per Sale Sold…" at bounding box center [190, 78] width 86 height 11
click at [158, 235] on img at bounding box center [154, 234] width 15 height 15
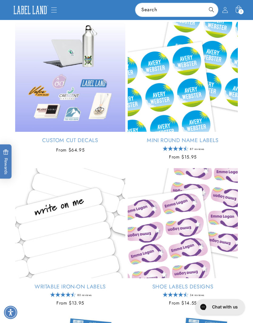
scroll to position [965, 0]
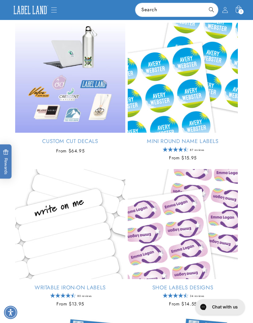
click at [94, 138] on link "Custom Cut Decals" at bounding box center [70, 141] width 110 height 7
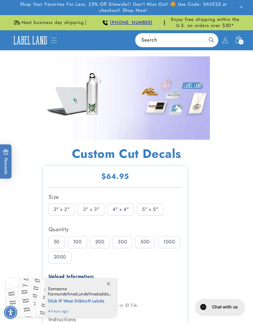
click at [49, 36] on img at bounding box center [30, 41] width 37 height 12
click at [56, 41] on icon "Menu" at bounding box center [54, 40] width 6 height 6
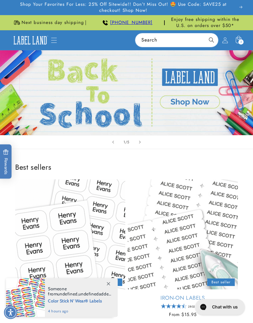
click at [56, 41] on icon "Menu" at bounding box center [54, 40] width 6 height 6
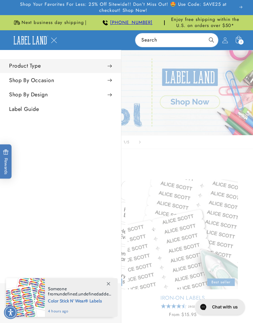
click at [59, 65] on summary "Product Type" at bounding box center [60, 66] width 121 height 14
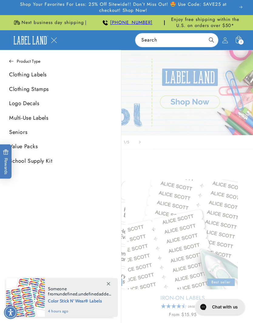
click at [49, 103] on link "Logo Decals" at bounding box center [60, 104] width 121 height 14
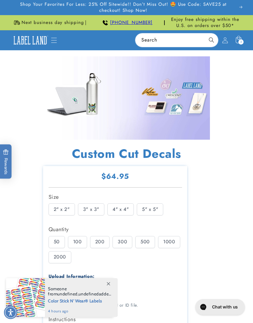
click at [57, 41] on icon "Menu" at bounding box center [54, 40] width 6 height 6
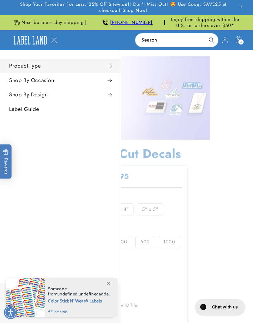
click at [70, 112] on link "Label Guide" at bounding box center [60, 110] width 121 height 14
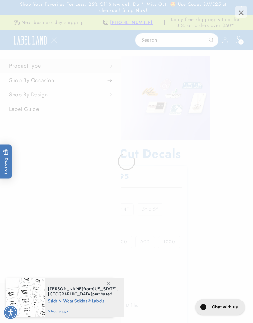
click at [221, 315] on button "Chat with us" at bounding box center [219, 308] width 49 height 16
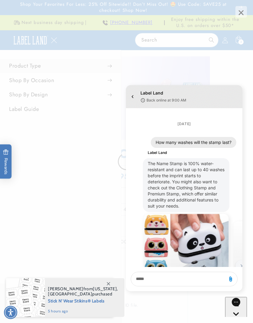
scroll to position [318, 0]
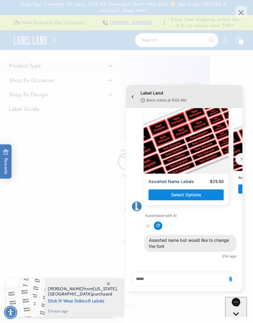
click at [238, 322] on icon "Gorgias live chat" at bounding box center [236, 325] width 6 height 6
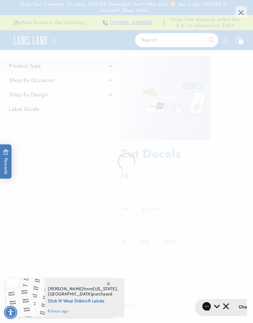
click at [242, 6] on span "×" at bounding box center [241, 12] width 12 height 12
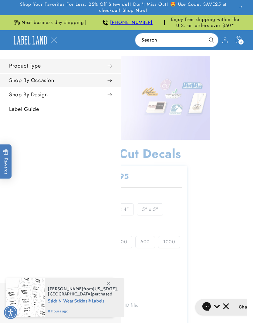
click at [76, 80] on summary "Shop By Occasion" at bounding box center [60, 81] width 121 height 14
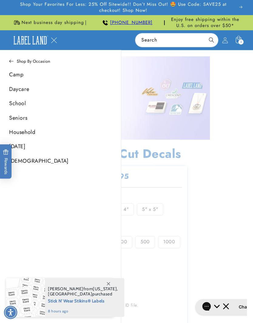
click at [39, 161] on link "[DEMOGRAPHIC_DATA]" at bounding box center [60, 161] width 121 height 14
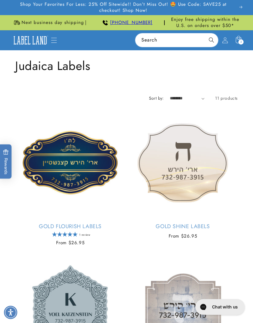
click at [59, 38] on span "Menu" at bounding box center [53, 40] width 13 height 13
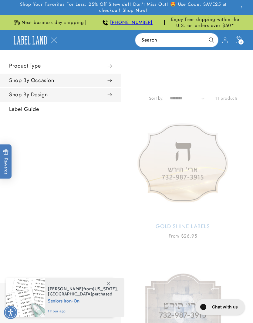
click at [112, 93] on summary "Shop By Design" at bounding box center [60, 95] width 121 height 14
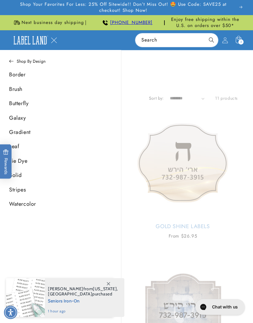
click at [54, 56] on button "Shop By Design" at bounding box center [60, 61] width 121 height 13
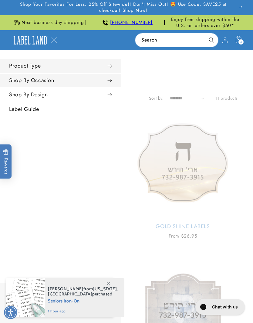
click at [55, 68] on summary "Product Type" at bounding box center [60, 66] width 121 height 14
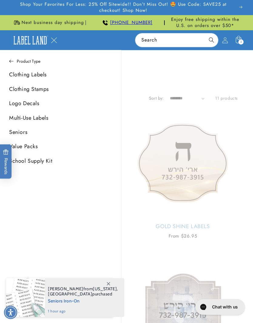
click at [51, 74] on link "Clothing Labels" at bounding box center [60, 75] width 121 height 14
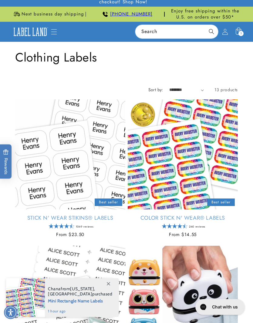
scroll to position [10, 0]
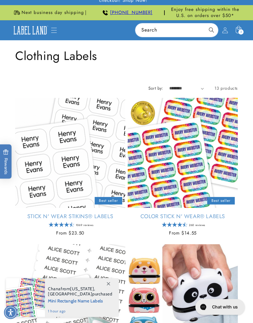
click at [56, 31] on icon "Menu" at bounding box center [54, 30] width 6 height 6
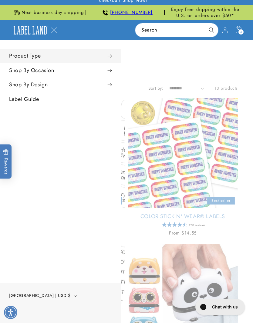
click at [79, 51] on summary "Product Type" at bounding box center [60, 56] width 121 height 14
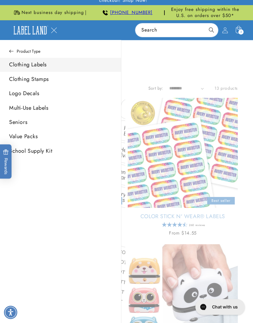
click at [60, 107] on link "Multi-Use Labels" at bounding box center [60, 108] width 121 height 14
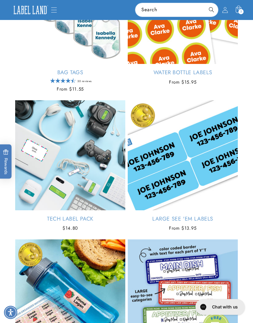
scroll to position [1010, 0]
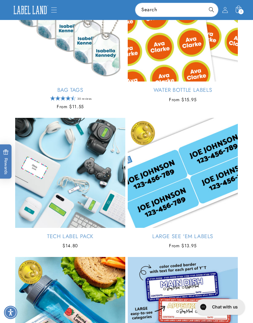
click at [82, 233] on link "Tech Label Pack" at bounding box center [70, 236] width 110 height 7
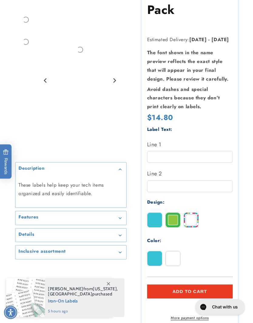
scroll to position [81, 0]
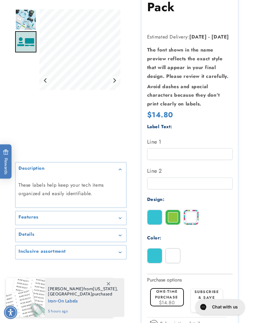
click at [174, 257] on img at bounding box center [173, 256] width 15 height 15
click at [116, 221] on div "Features" at bounding box center [71, 218] width 105 height 5
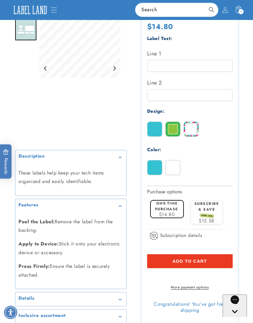
scroll to position [253, 0]
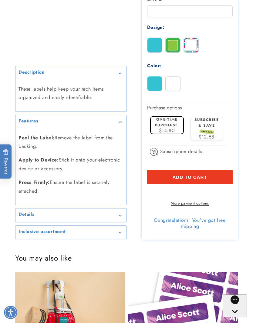
click at [95, 216] on summary "Details" at bounding box center [70, 216] width 111 height 14
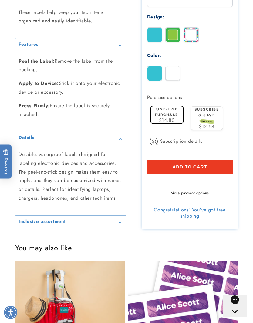
scroll to position [264, 0]
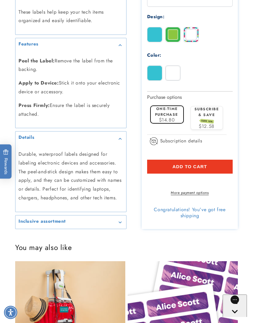
click at [113, 225] on div "Inclusive assortment" at bounding box center [71, 222] width 105 height 5
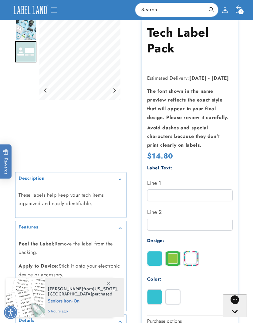
scroll to position [0, 0]
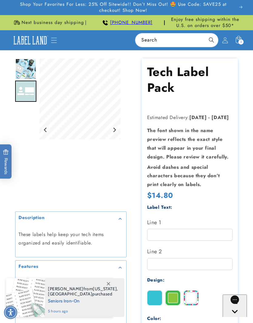
click at [25, 66] on img "Go to slide 1" at bounding box center [25, 69] width 21 height 21
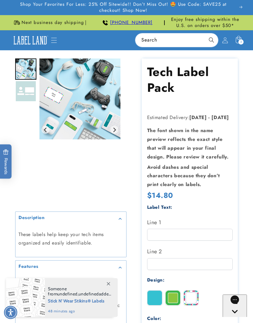
click at [28, 88] on img "Go to slide 2" at bounding box center [25, 91] width 21 height 21
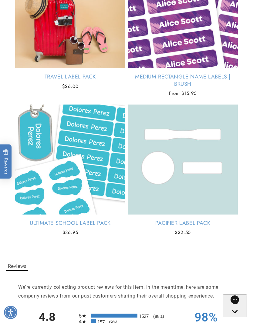
scroll to position [603, 0]
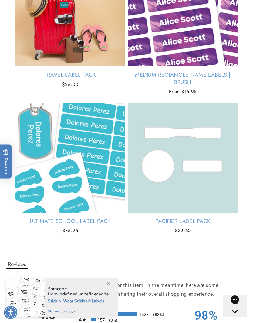
click at [214, 218] on link "Pacifier Label Pack" at bounding box center [183, 221] width 110 height 7
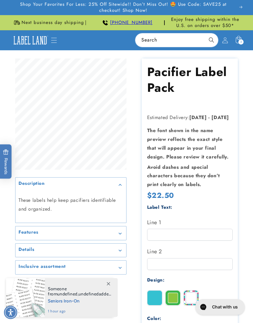
click at [175, 295] on img at bounding box center [173, 298] width 15 height 15
click at [192, 293] on img at bounding box center [191, 298] width 15 height 15
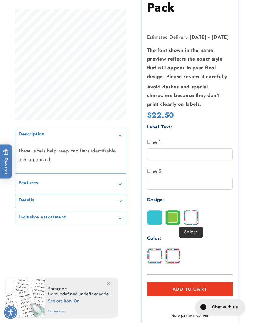
scroll to position [81, 0]
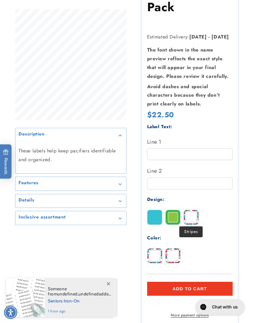
click at [176, 254] on img at bounding box center [173, 256] width 15 height 15
click at [160, 256] on img at bounding box center [154, 256] width 15 height 15
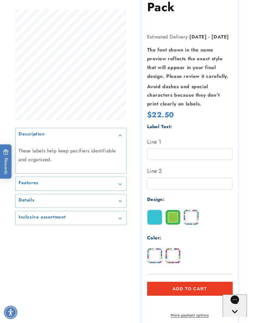
click at [172, 260] on img at bounding box center [173, 256] width 15 height 15
click at [158, 216] on img at bounding box center [154, 217] width 15 height 15
click at [178, 253] on img at bounding box center [173, 256] width 15 height 15
click at [177, 213] on img at bounding box center [173, 217] width 15 height 15
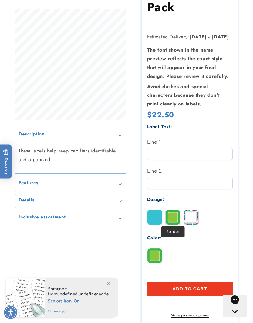
click at [161, 254] on img at bounding box center [154, 256] width 15 height 15
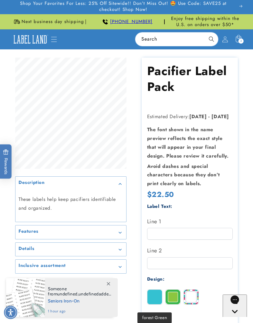
scroll to position [0, 0]
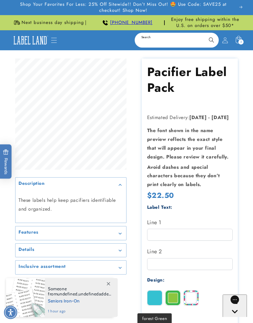
click at [160, 40] on input "Search" at bounding box center [176, 40] width 83 height 14
click at [154, 46] on input "Search" at bounding box center [176, 40] width 83 height 14
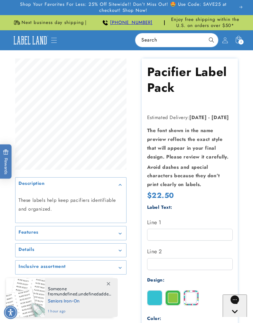
click at [46, 37] on img at bounding box center [30, 41] width 37 height 12
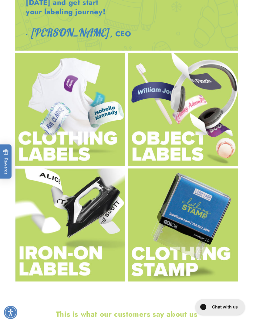
scroll to position [1176, 0]
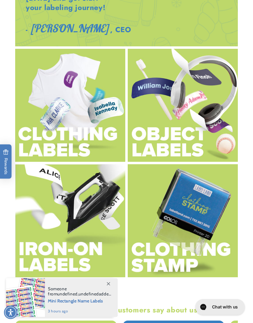
click at [227, 149] on img at bounding box center [183, 105] width 110 height 113
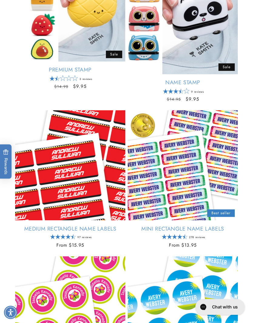
scroll to position [600, 0]
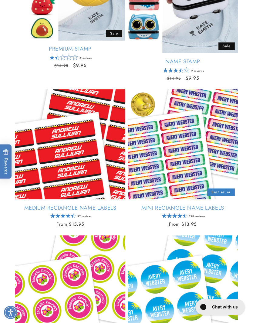
click at [217, 305] on h2 "Chat with us" at bounding box center [225, 307] width 26 height 6
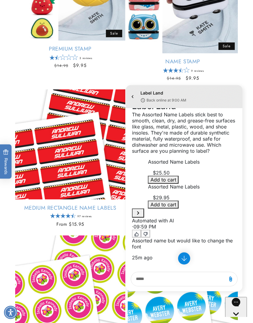
scroll to position [318, 0]
click at [165, 281] on textarea "live chat message input" at bounding box center [179, 279] width 90 height 14
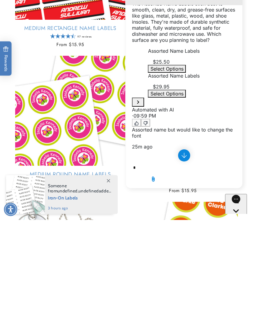
scroll to position [317, 0]
click at [210, 139] on p "Assorted name but would like to change the font" at bounding box center [184, 133] width 104 height 12
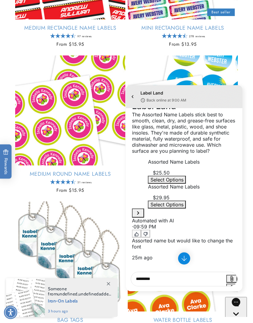
click at [166, 278] on textarea "********" at bounding box center [179, 279] width 90 height 14
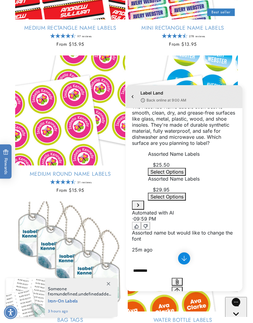
scroll to position [857, 0]
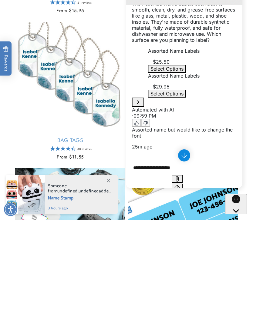
type textarea "**********"
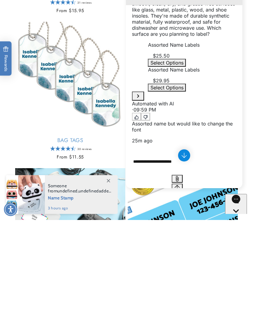
click at [183, 184] on button "Send message" at bounding box center [177, 188] width 11 height 8
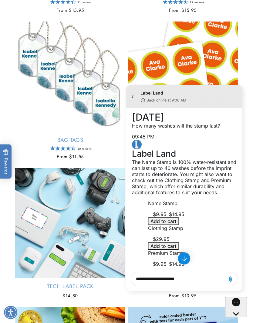
scroll to position [0, 0]
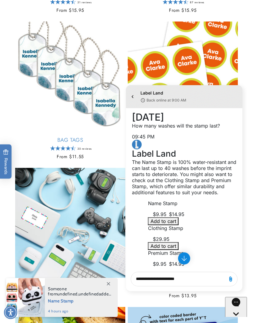
click at [232, 275] on button "Add attachment" at bounding box center [230, 279] width 8 height 8
click at [184, 258] on icon "Jump to the latest message" at bounding box center [183, 258] width 5 height 5
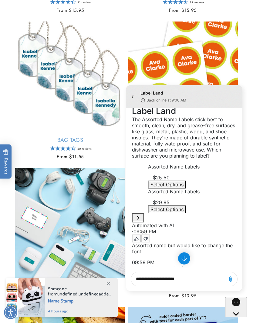
scroll to position [330, 0]
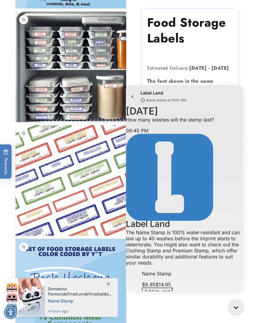
scroll to position [165, 0]
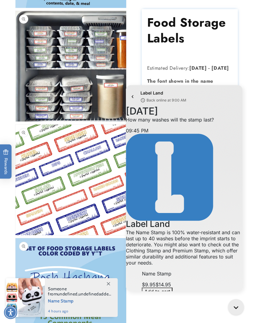
click at [237, 305] on div "Gorgias live chat" at bounding box center [237, 309] width 10 height 10
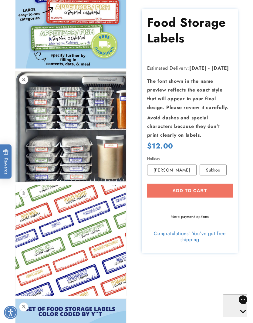
scroll to position [113, 0]
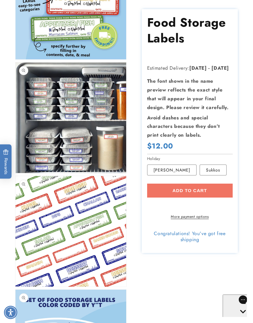
click at [209, 165] on label "Sukkos Variant sold out or unavailable" at bounding box center [213, 169] width 27 height 11
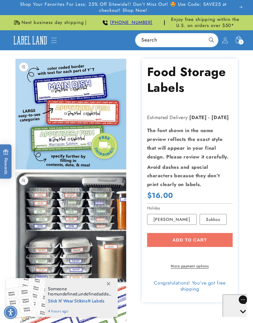
click at [242, 39] on span "3" at bounding box center [241, 41] width 2 height 5
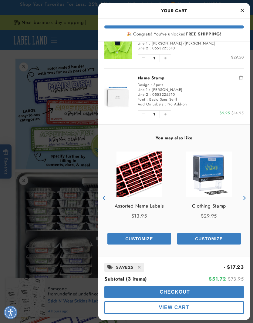
scroll to position [66, 0]
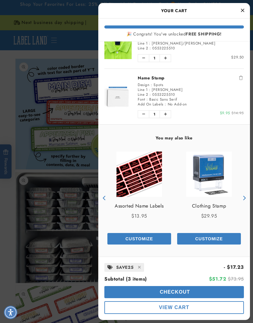
click at [233, 288] on button "Checkout" at bounding box center [174, 292] width 140 height 12
